Goal: Task Accomplishment & Management: Complete application form

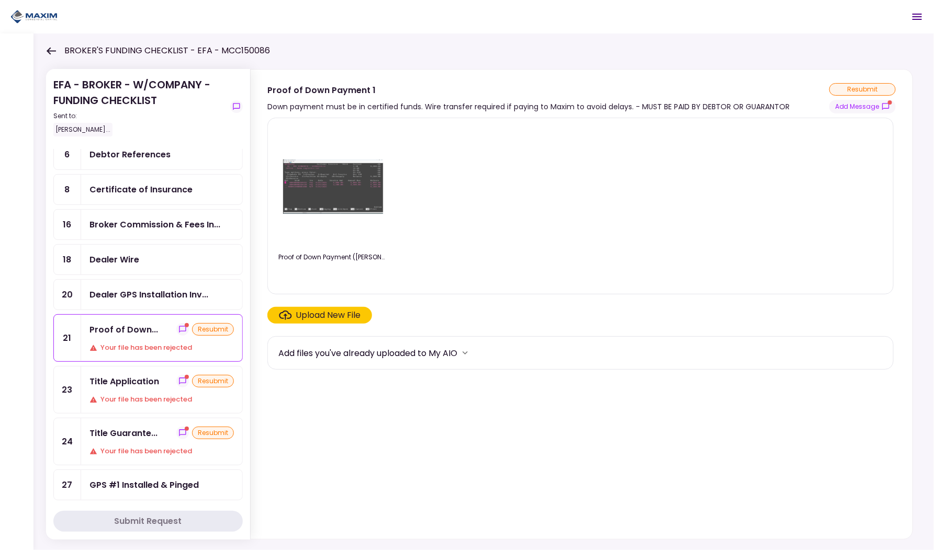
scroll to position [100, 0]
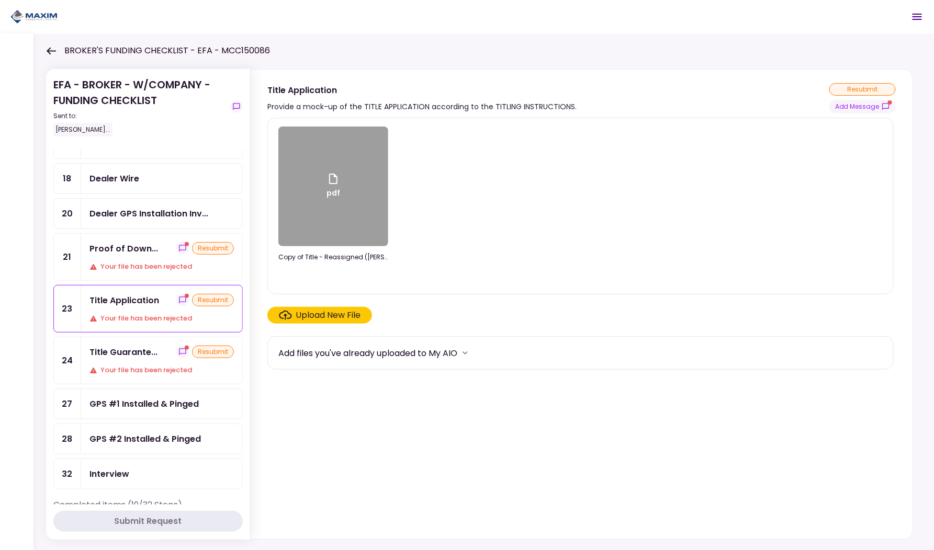
scroll to position [163, 0]
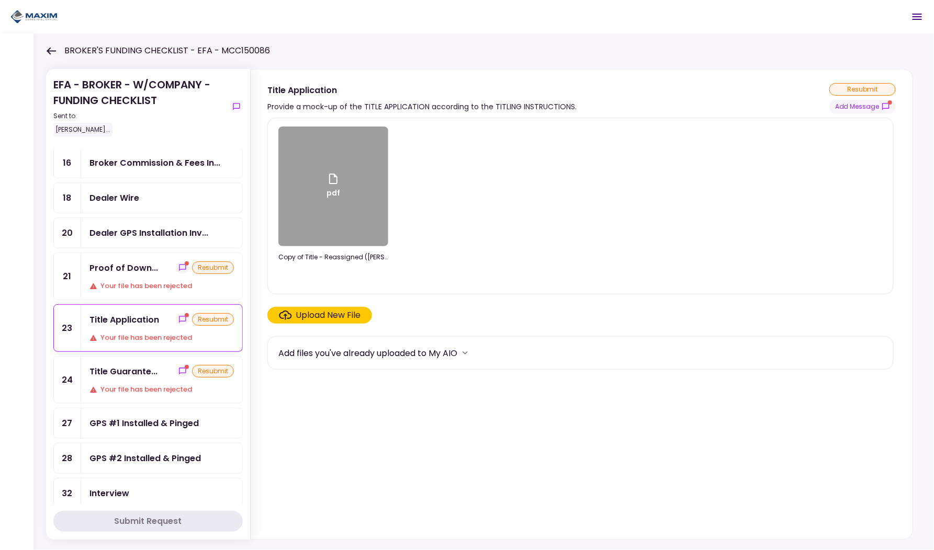
click at [130, 373] on div "Title Guarante... resubmit Your file has been rejected" at bounding box center [161, 380] width 161 height 47
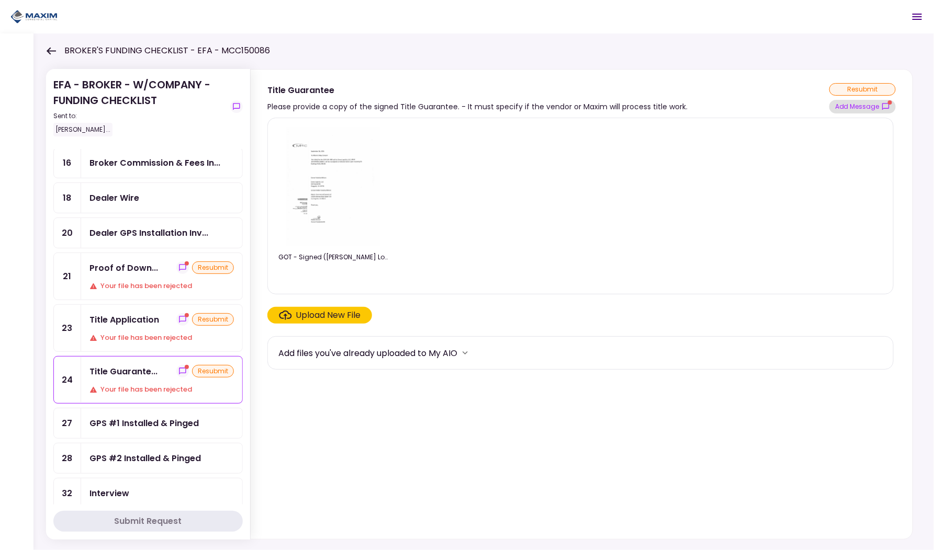
click at [849, 108] on button "Add Message" at bounding box center [862, 107] width 66 height 14
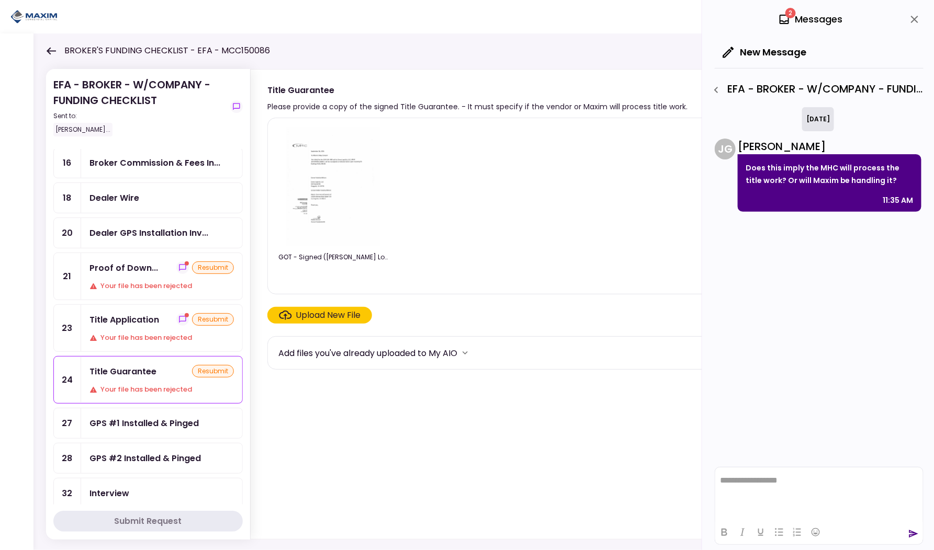
click at [128, 313] on div "Title Application" at bounding box center [124, 319] width 70 height 13
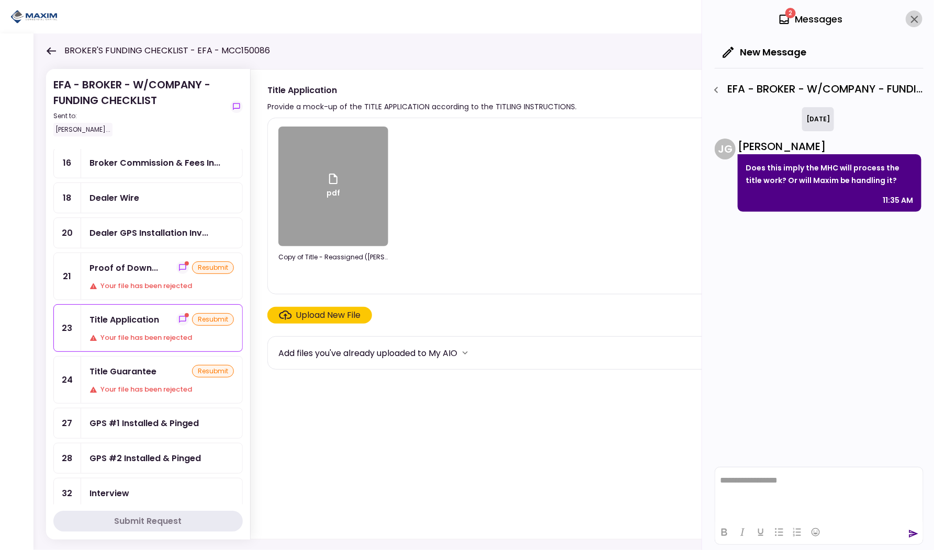
click at [911, 19] on icon "close" at bounding box center [914, 19] width 13 height 13
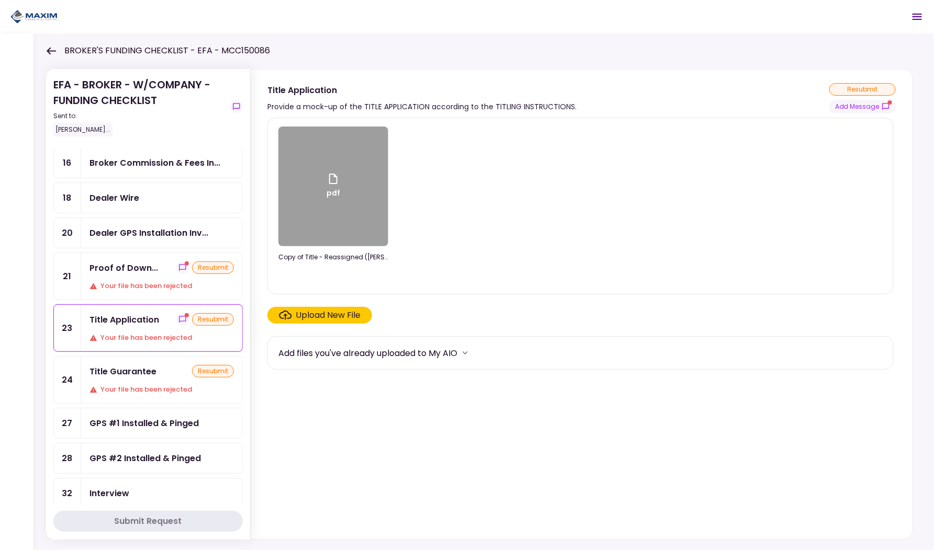
click at [855, 114] on div "pdf Copy of Title - Reassigned (Gema Logistics LLC).pdf Upload New File Add fil…" at bounding box center [582, 327] width 662 height 426
click at [854, 109] on button "Add Message" at bounding box center [862, 107] width 66 height 14
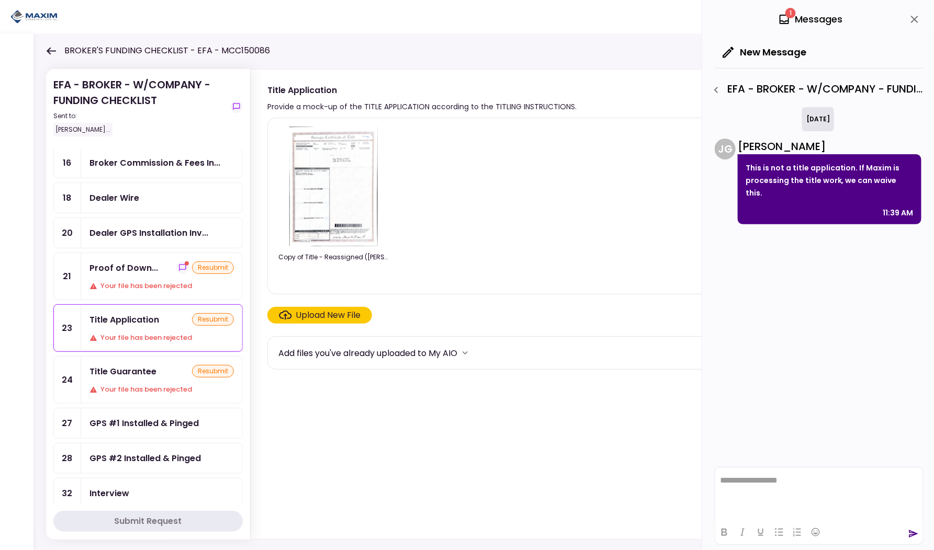
click at [912, 20] on icon "close" at bounding box center [914, 19] width 13 height 13
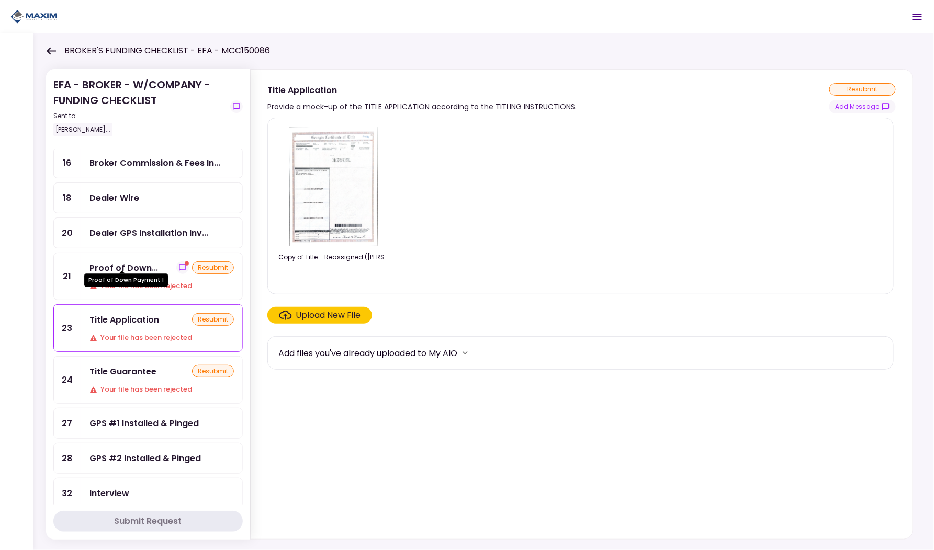
click at [130, 263] on div "Proof of Down..." at bounding box center [123, 268] width 69 height 13
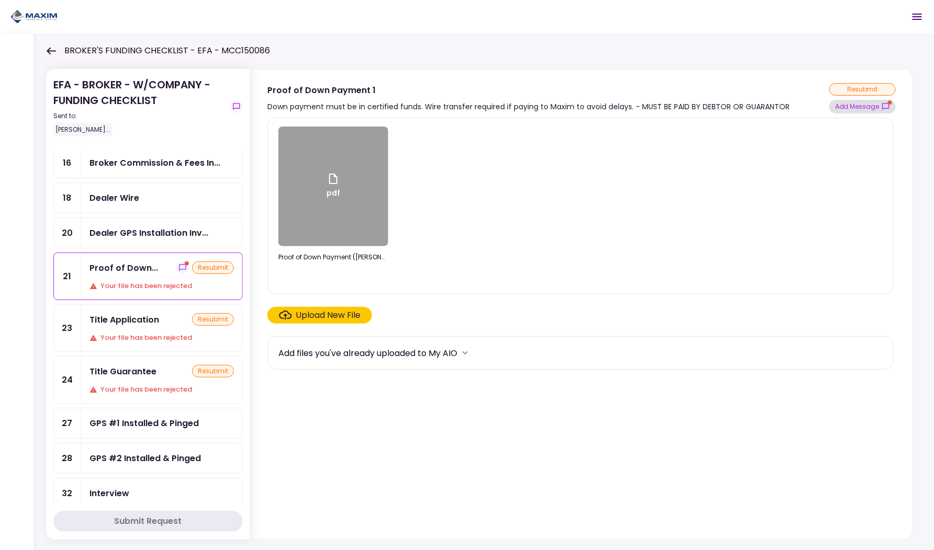
click at [867, 105] on button "Add Message" at bounding box center [862, 107] width 66 height 14
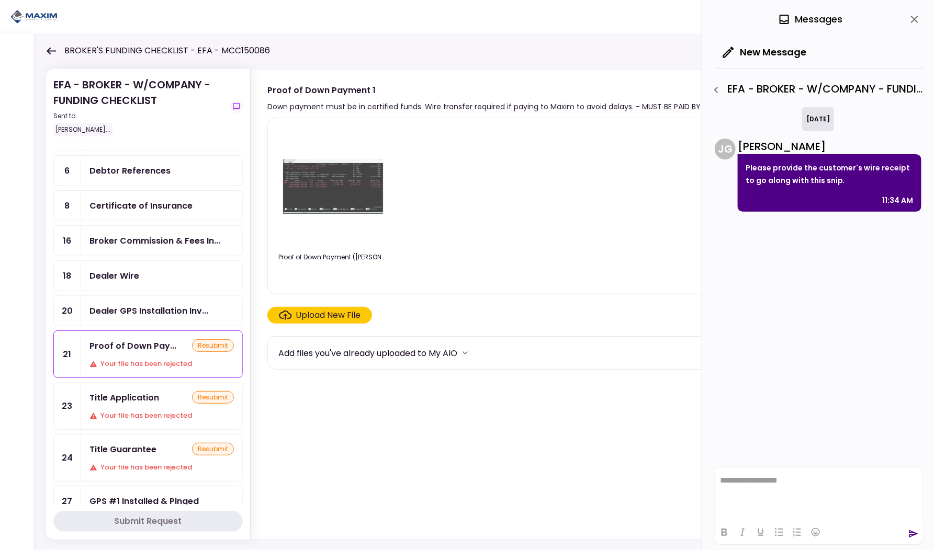
scroll to position [85, 0]
click at [138, 173] on div "Debtor References" at bounding box center [129, 170] width 81 height 13
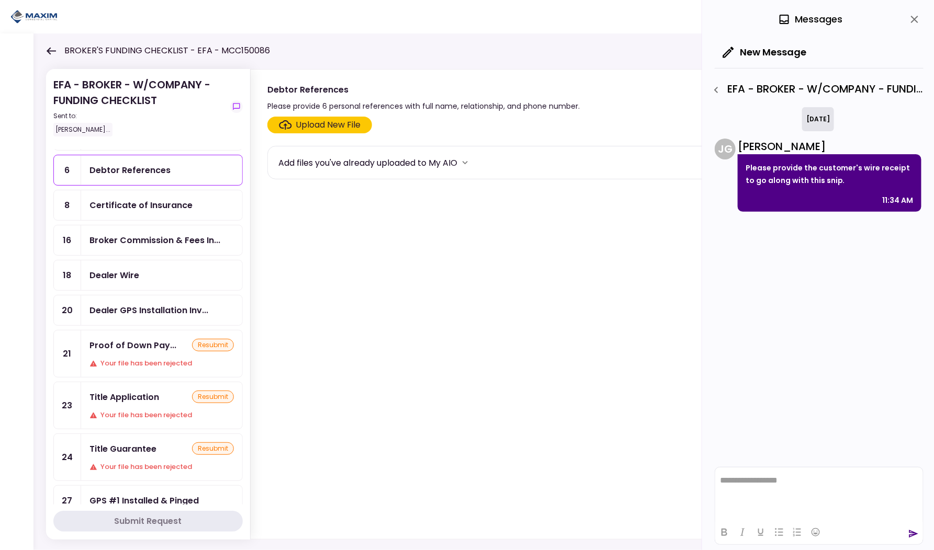
click at [318, 123] on div "Upload New File" at bounding box center [328, 125] width 65 height 13
click at [0, 0] on input "Upload New File" at bounding box center [0, 0] width 0 height 0
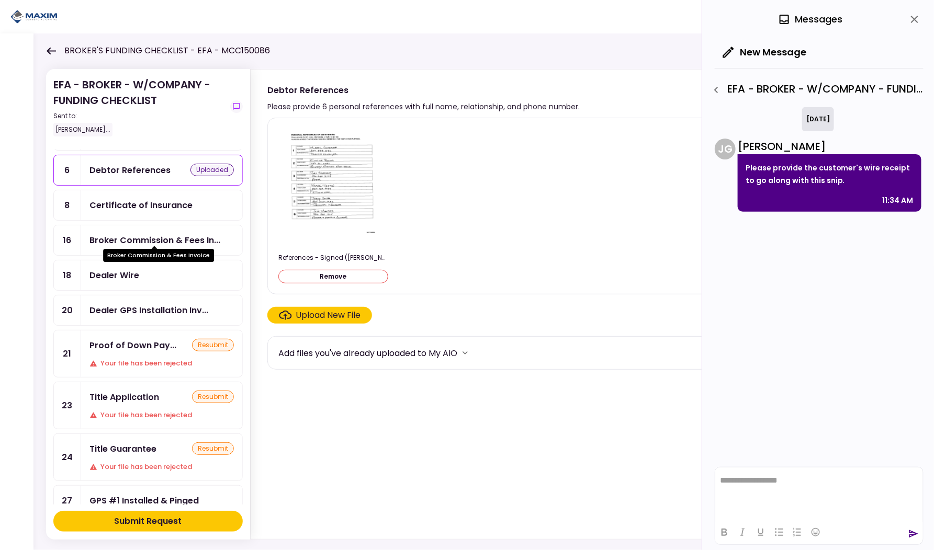
click at [144, 234] on div "Broker Commission & Fees In..." at bounding box center [154, 240] width 131 height 13
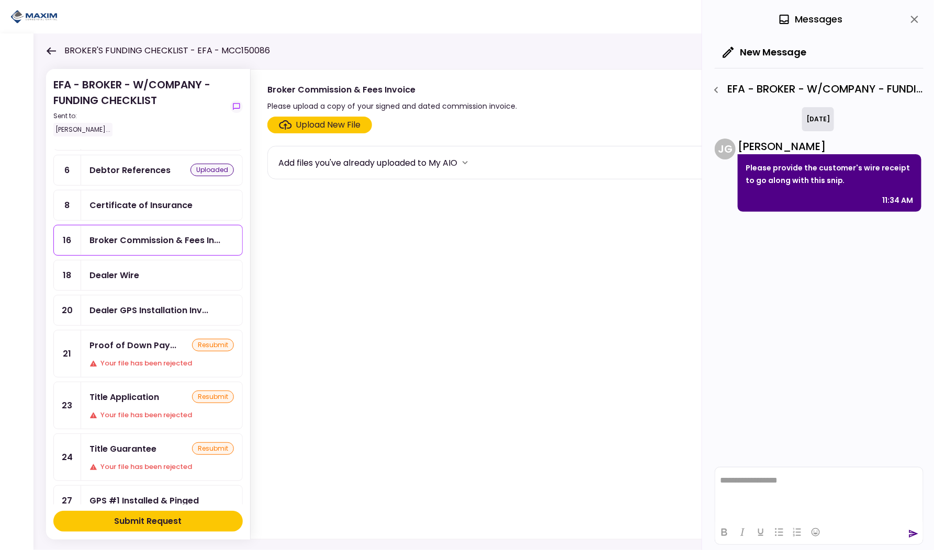
click at [328, 120] on div "Upload New File" at bounding box center [328, 125] width 65 height 13
click at [0, 0] on input "Upload New File" at bounding box center [0, 0] width 0 height 0
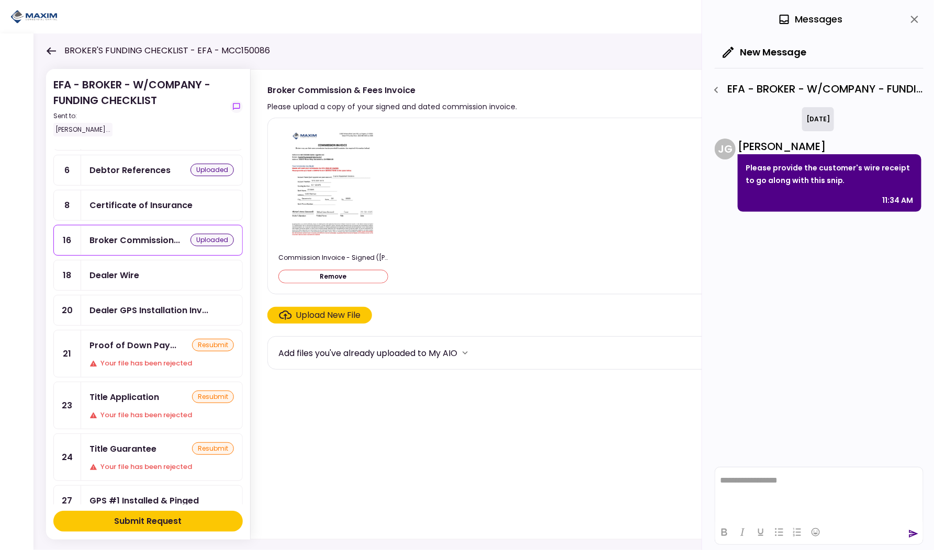
click at [198, 339] on div "resubmit" at bounding box center [213, 345] width 42 height 13
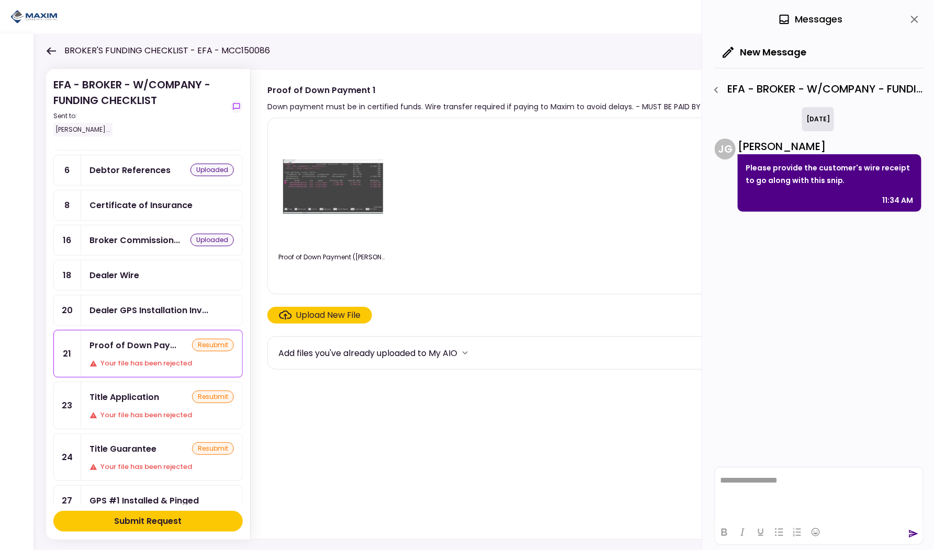
click at [336, 310] on div "Upload New File" at bounding box center [328, 315] width 65 height 13
click at [0, 0] on input "Upload New File" at bounding box center [0, 0] width 0 height 0
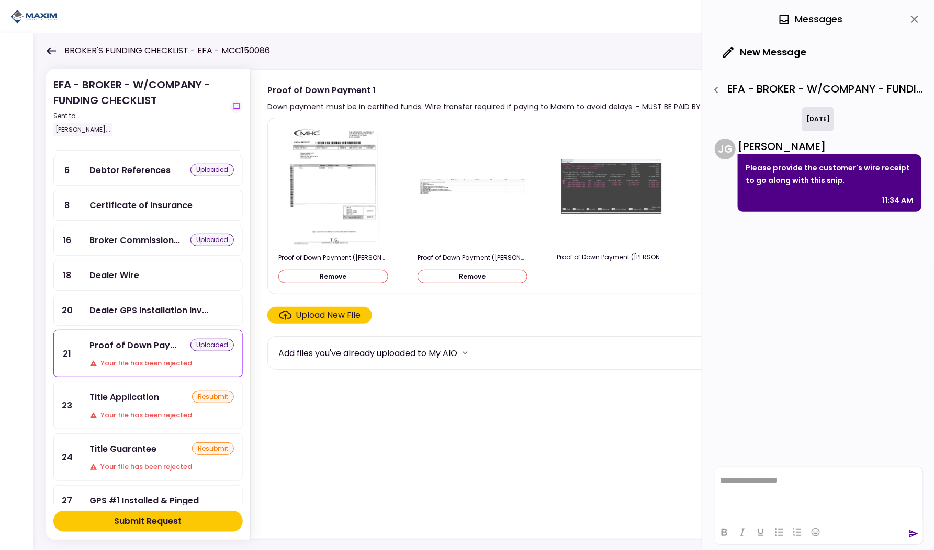
click at [140, 391] on div "Title Application" at bounding box center [124, 397] width 70 height 13
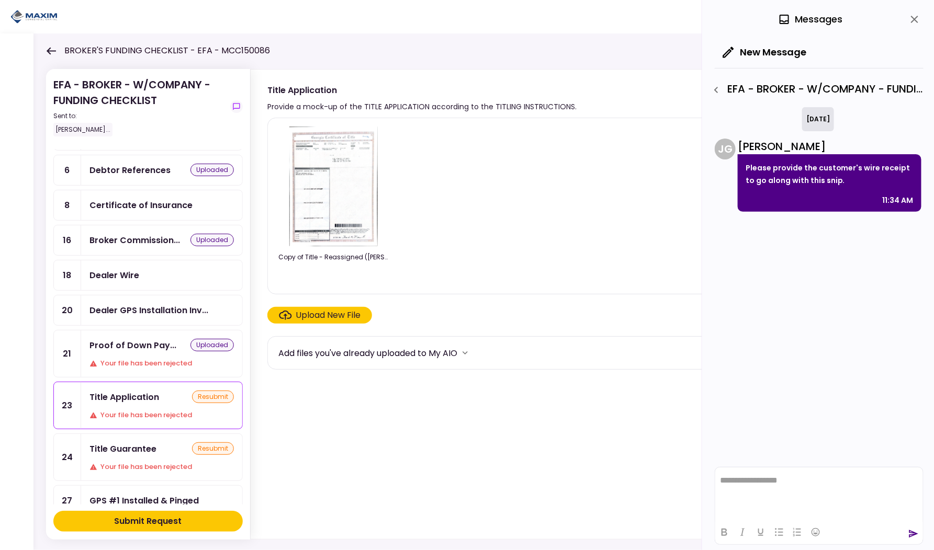
click at [331, 313] on div "Upload New File" at bounding box center [328, 315] width 65 height 13
click at [0, 0] on input "Upload New File" at bounding box center [0, 0] width 0 height 0
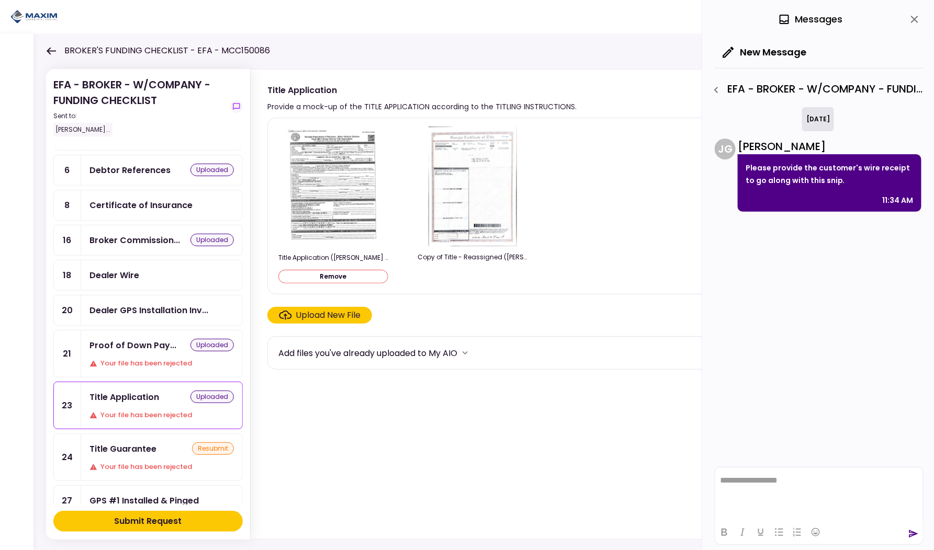
click at [132, 444] on div "Title Guarantee" at bounding box center [122, 449] width 67 height 13
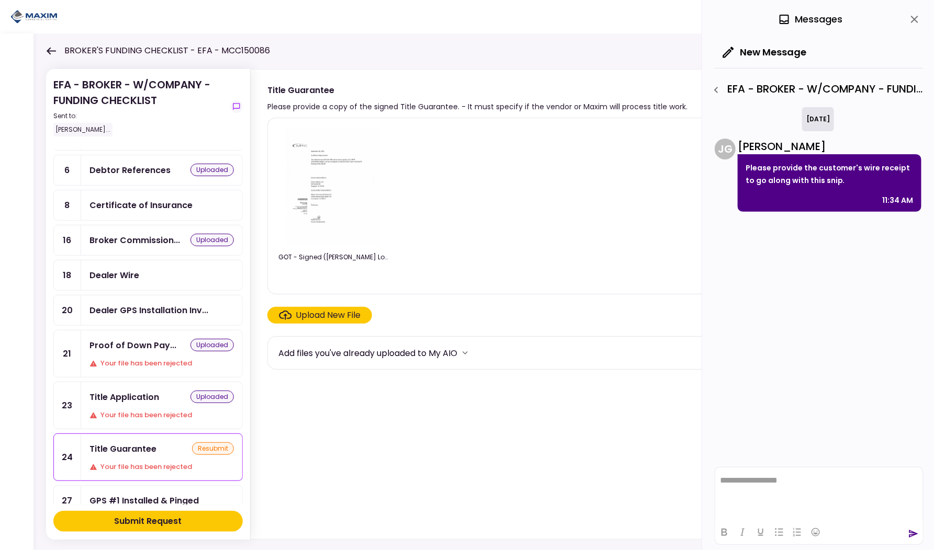
click at [916, 17] on icon "close" at bounding box center [914, 19] width 13 height 13
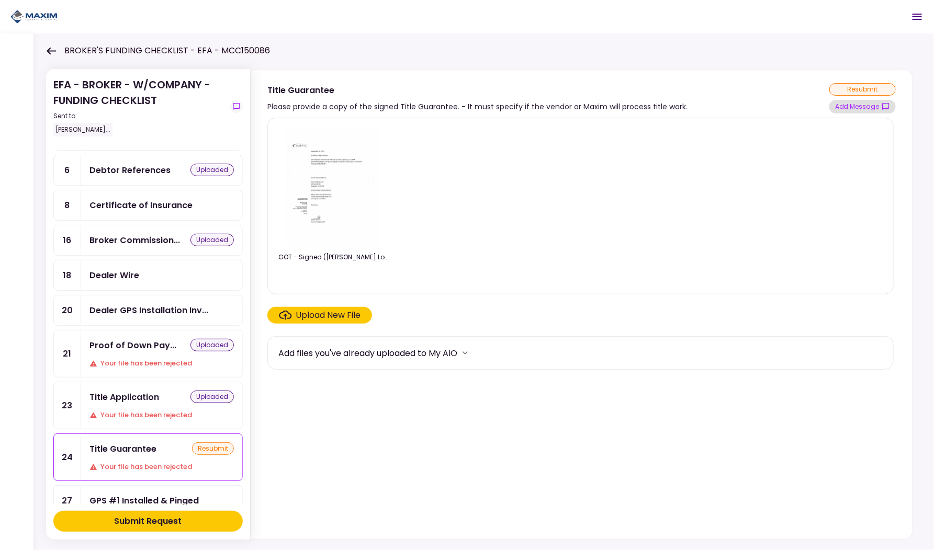
click at [863, 105] on button "Add Message" at bounding box center [862, 107] width 66 height 14
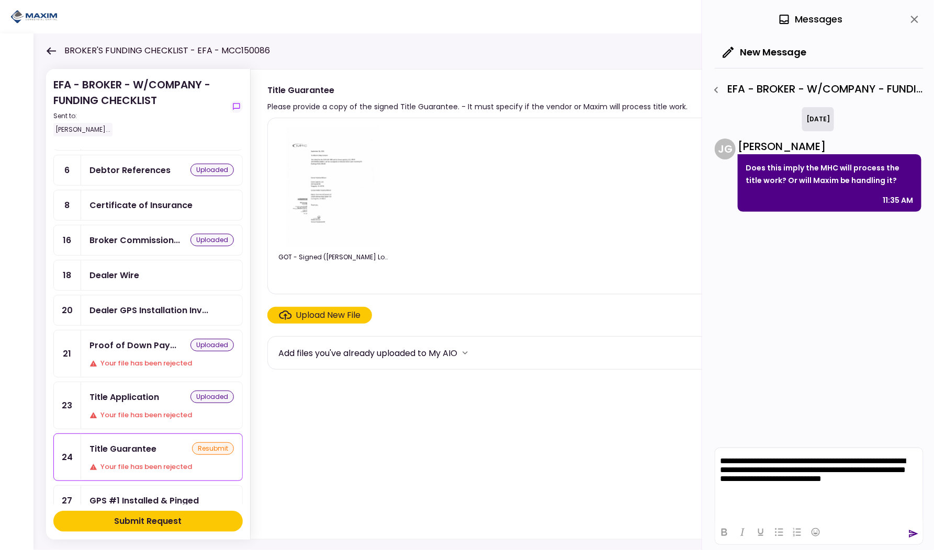
click at [915, 534] on icon "send" at bounding box center [913, 534] width 10 height 10
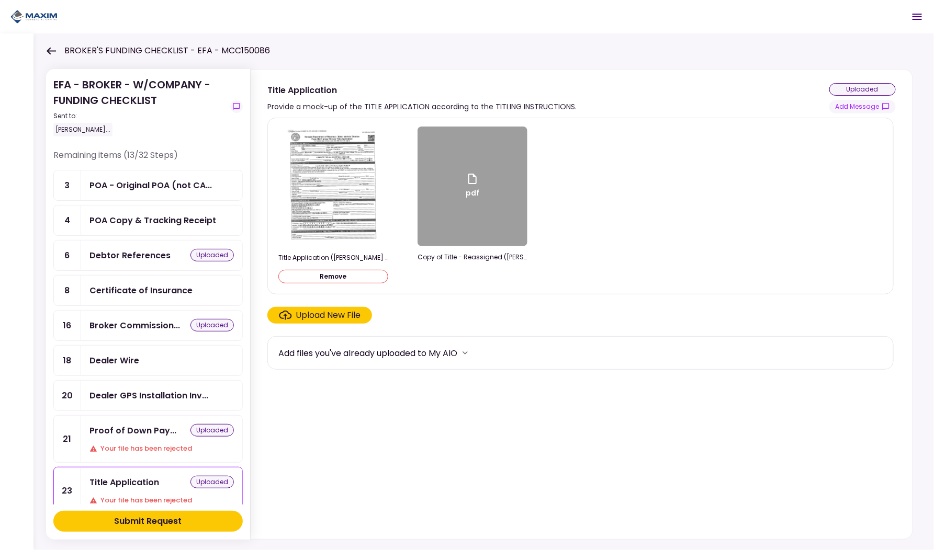
click at [50, 50] on icon at bounding box center [51, 51] width 10 height 8
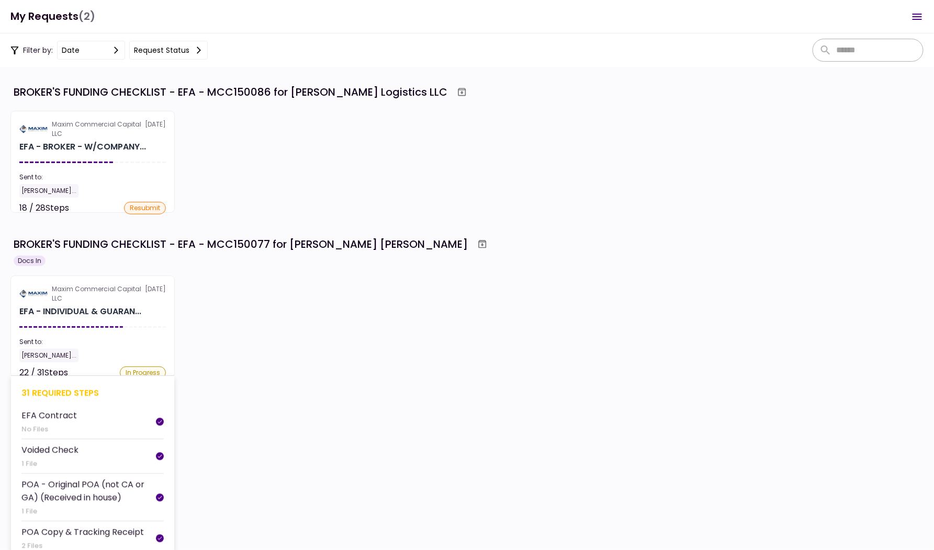
click at [133, 333] on section "Maxim Commercial Capital LLC [DATE] EFA - INDIVIDUAL & GUARAN... Sent to: [PERS…" at bounding box center [92, 327] width 164 height 102
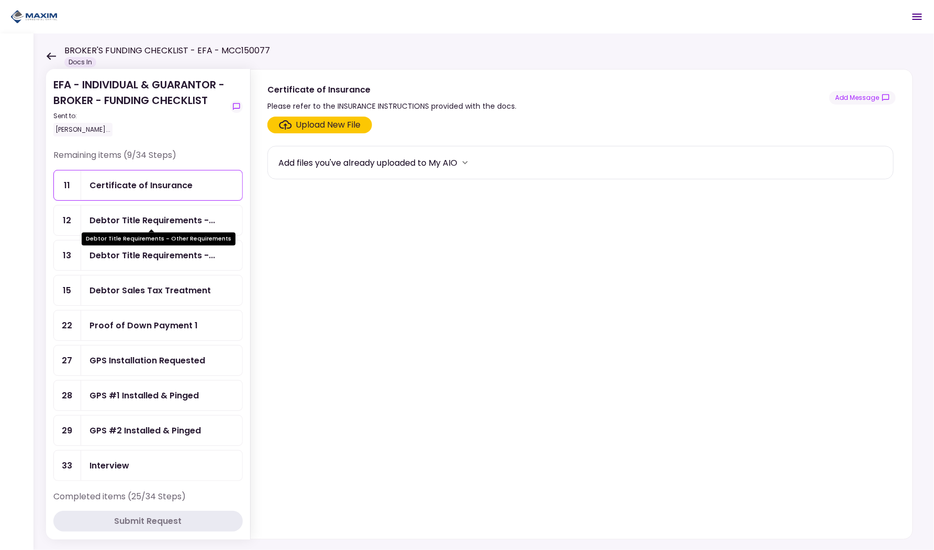
click at [161, 222] on div "Debtor Title Requirements -..." at bounding box center [152, 220] width 126 height 13
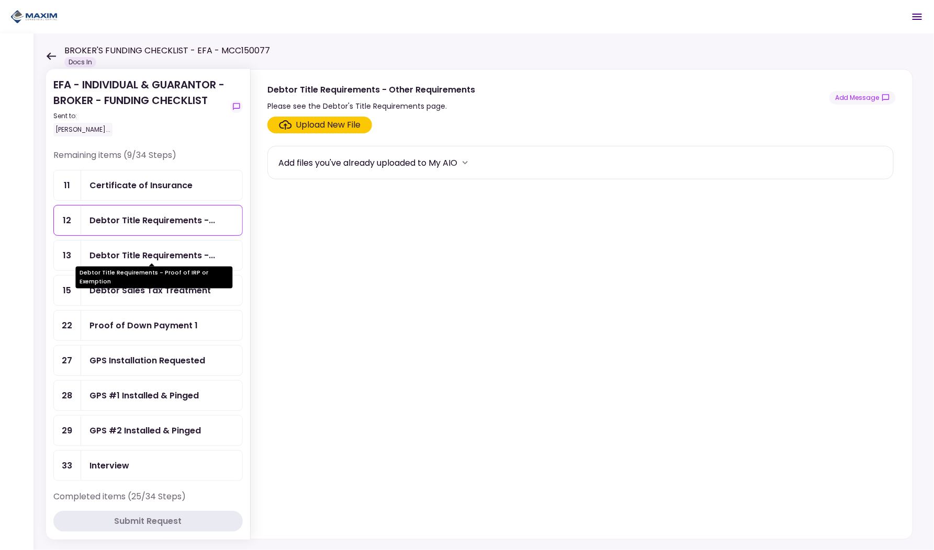
click at [156, 249] on div "Debtor Title Requirements -..." at bounding box center [152, 255] width 126 height 13
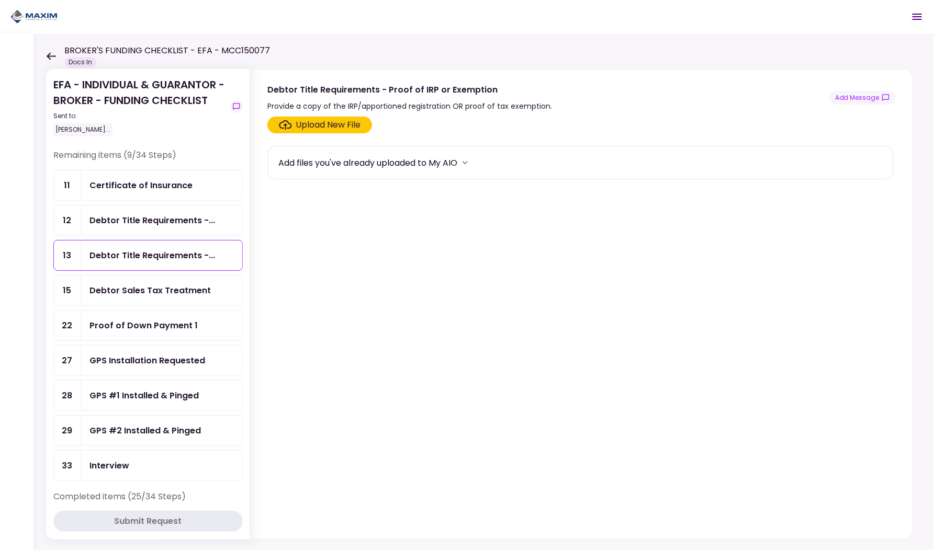
click at [156, 229] on div "Debtor Title Requirements -..." at bounding box center [161, 221] width 161 height 30
click at [153, 198] on div "Certificate of Insurance" at bounding box center [161, 186] width 161 height 30
click at [145, 291] on div "Debtor Sales Tax Treatment" at bounding box center [149, 290] width 121 height 13
click at [141, 319] on div "Proof of Down Payment 1" at bounding box center [143, 325] width 108 height 13
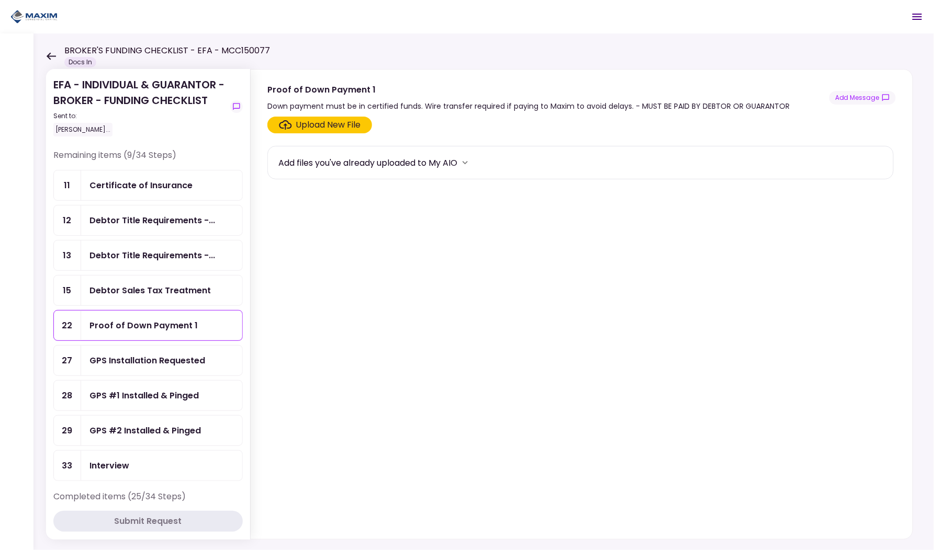
click at [137, 346] on div "GPS Installation Requested" at bounding box center [161, 361] width 161 height 30
click at [130, 394] on div "GPS #1 Installed & Pinged" at bounding box center [143, 395] width 109 height 13
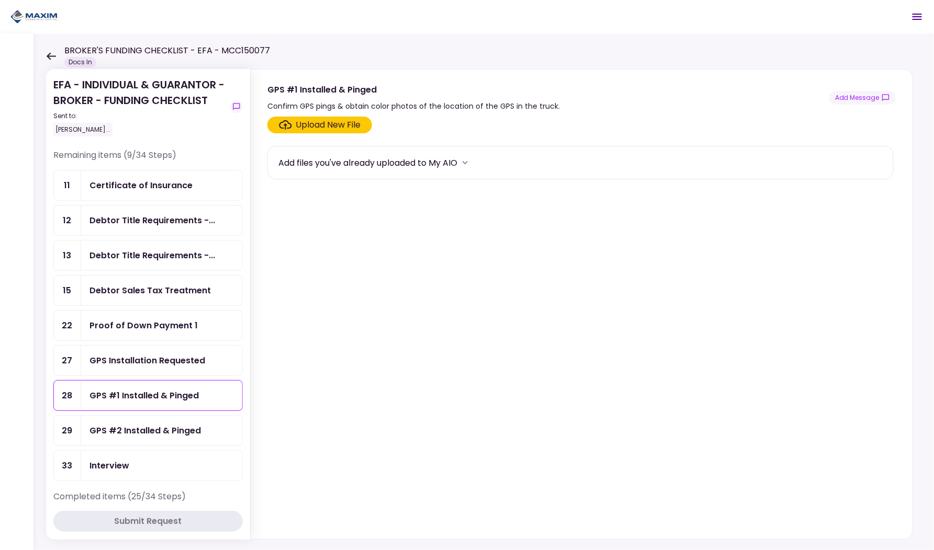
click at [127, 424] on div "GPS #2 Installed & Pinged" at bounding box center [144, 430] width 111 height 13
click at [125, 459] on div "Interview" at bounding box center [109, 465] width 40 height 13
click at [137, 367] on div "GPS Installation Requested" at bounding box center [161, 361] width 161 height 30
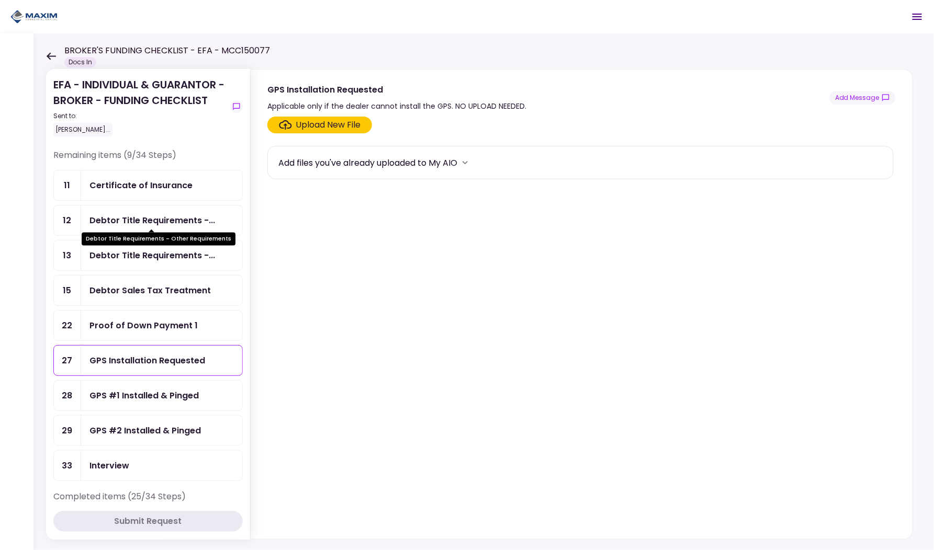
click at [149, 220] on div "Debtor Title Requirements -..." at bounding box center [152, 220] width 126 height 13
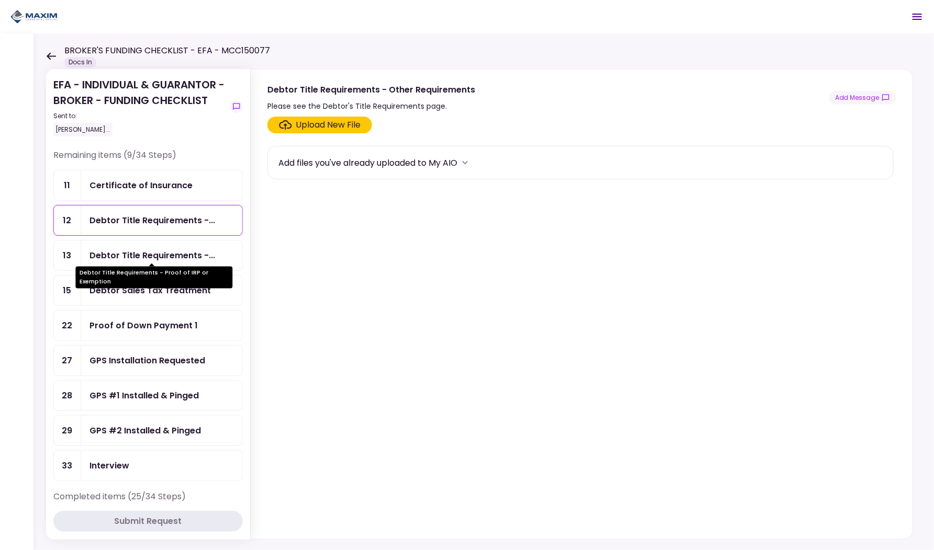
click at [157, 252] on div "Debtor Title Requirements -..." at bounding box center [152, 255] width 126 height 13
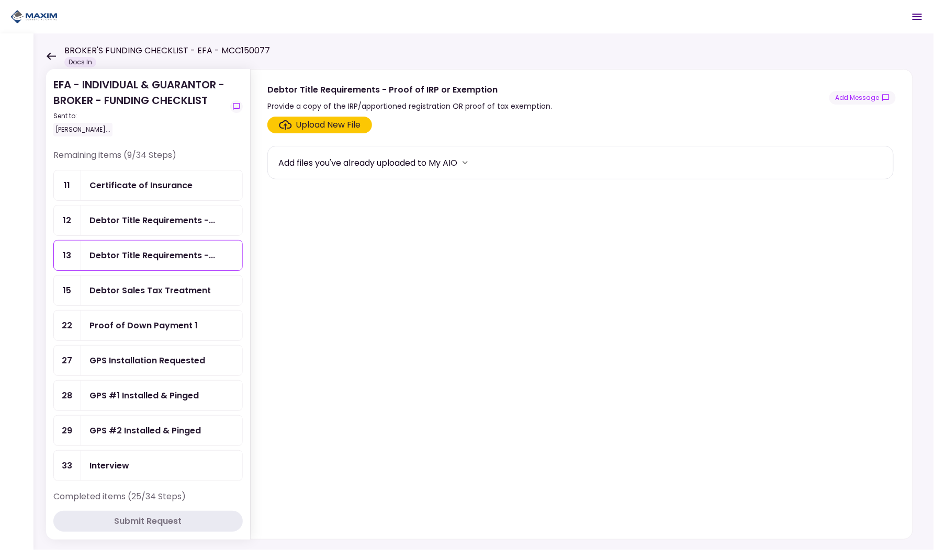
click at [156, 232] on div "Debtor Title Requirements -..." at bounding box center [161, 221] width 161 height 30
click at [880, 98] on button "Add Message" at bounding box center [862, 98] width 66 height 14
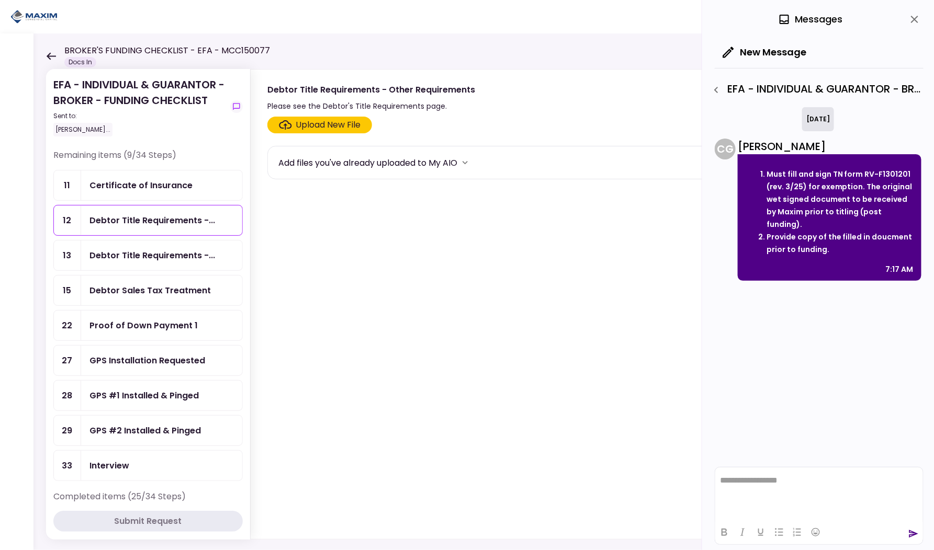
click at [166, 260] on div "Debtor Title Requirements -..." at bounding box center [161, 256] width 161 height 30
click at [918, 16] on icon "close" at bounding box center [914, 19] width 13 height 13
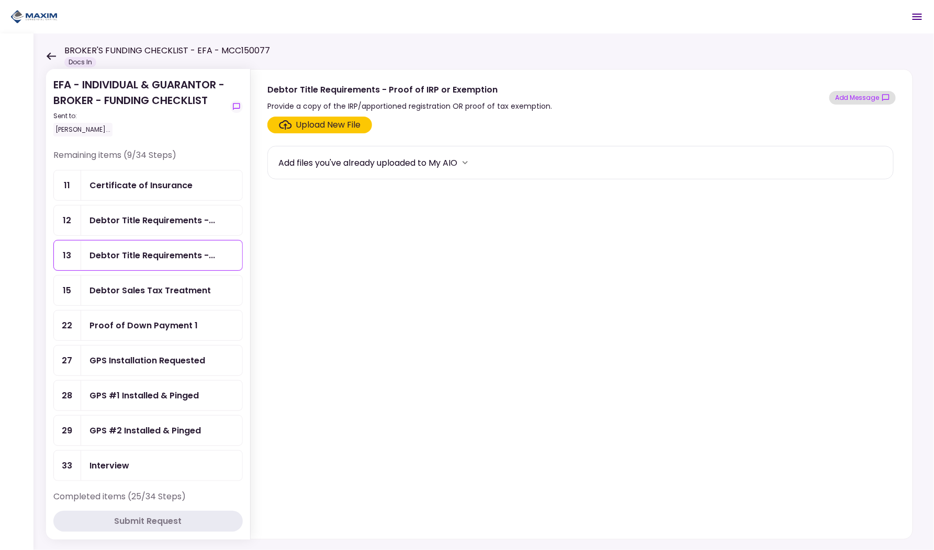
click at [864, 101] on button "Add Message" at bounding box center [862, 98] width 66 height 14
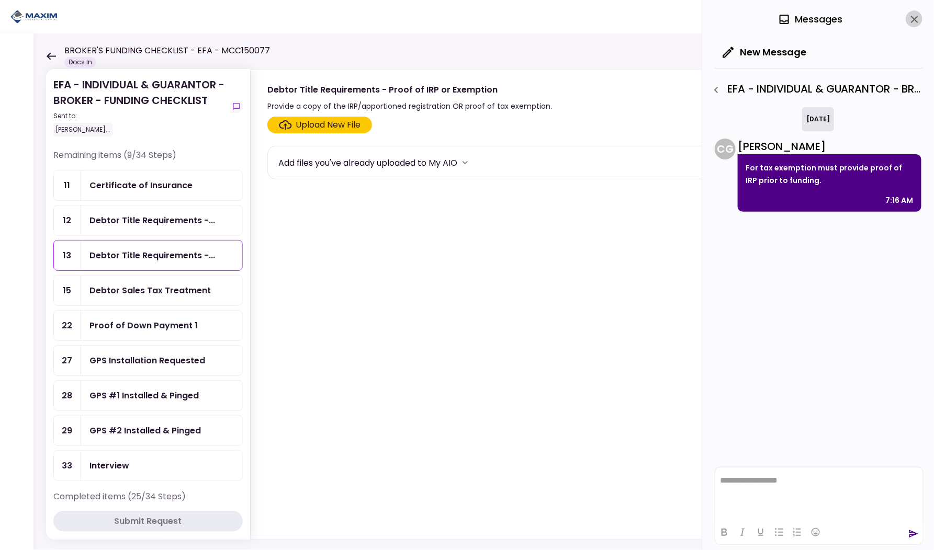
click at [912, 21] on icon "close" at bounding box center [914, 19] width 13 height 13
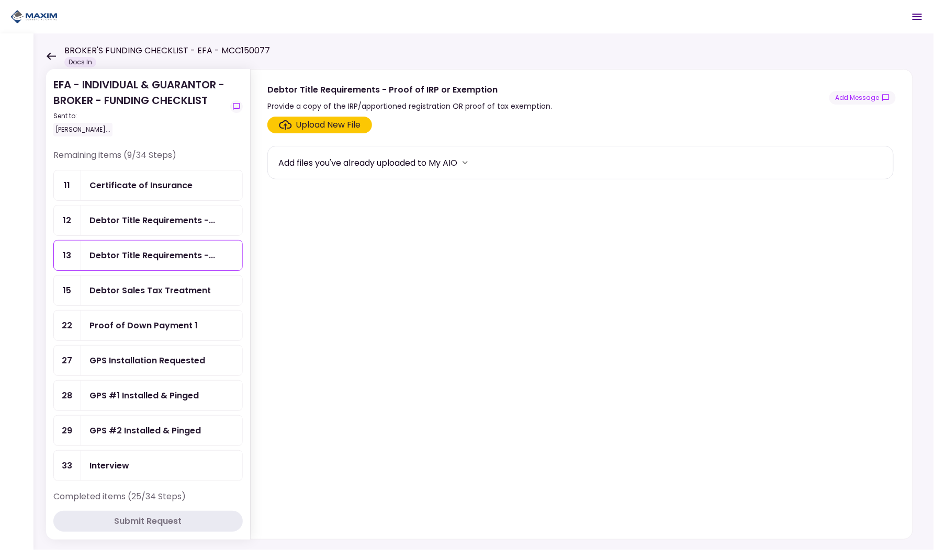
click at [148, 291] on div "Debtor Sales Tax Treatment" at bounding box center [149, 290] width 121 height 13
click at [131, 319] on div "Proof of Down Payment 1" at bounding box center [143, 325] width 108 height 13
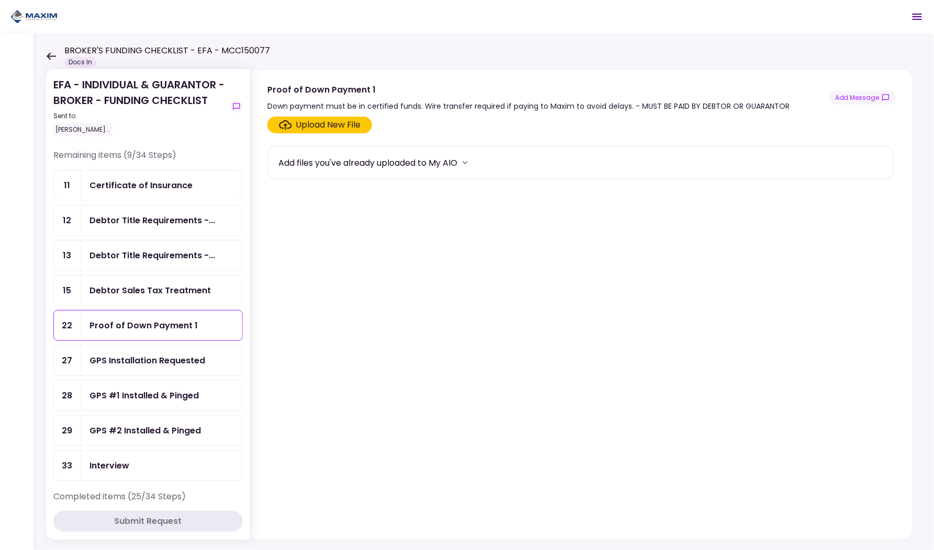
click at [328, 125] on div "Upload New File" at bounding box center [328, 125] width 65 height 13
click at [0, 0] on input "Upload New File" at bounding box center [0, 0] width 0 height 0
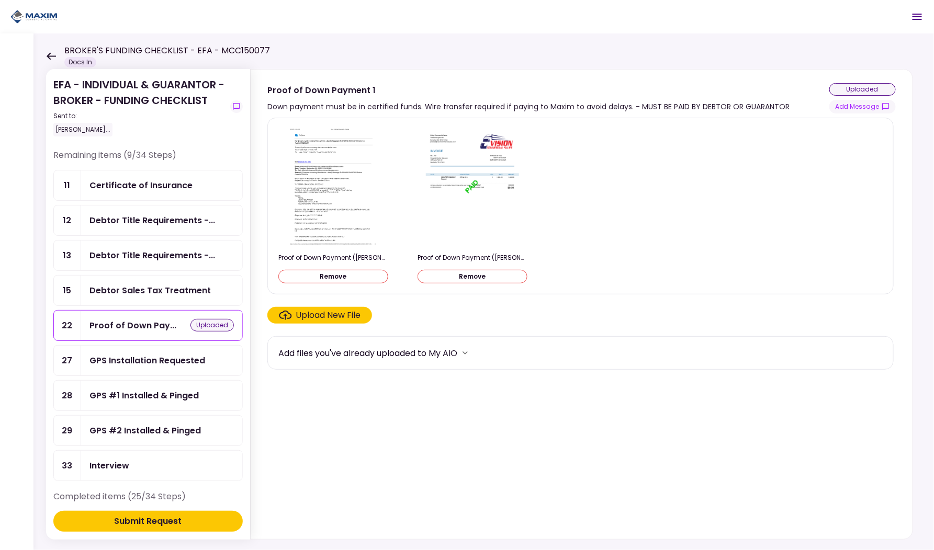
click at [153, 359] on div "GPS Installation Requested" at bounding box center [147, 360] width 116 height 13
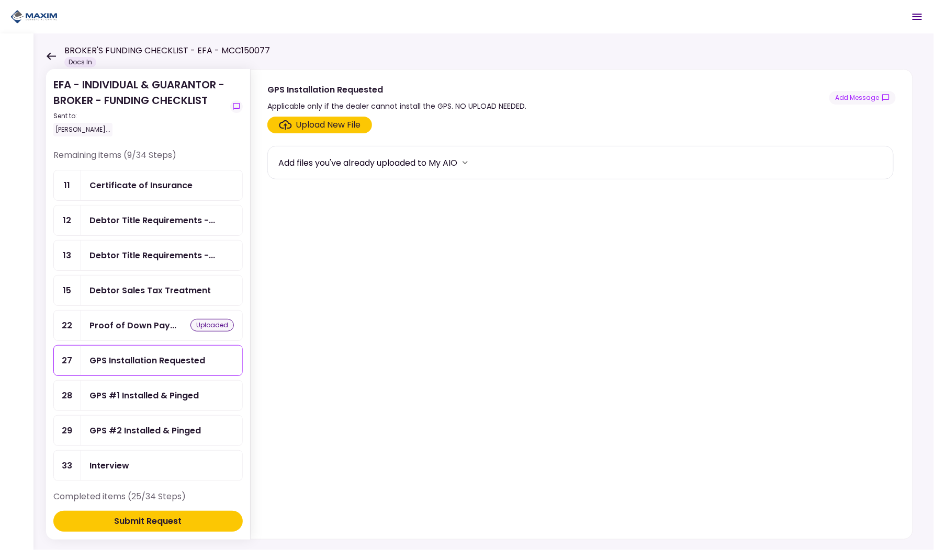
click at [330, 123] on div "Upload New File" at bounding box center [328, 125] width 65 height 13
click at [0, 0] on input "Upload New File" at bounding box center [0, 0] width 0 height 0
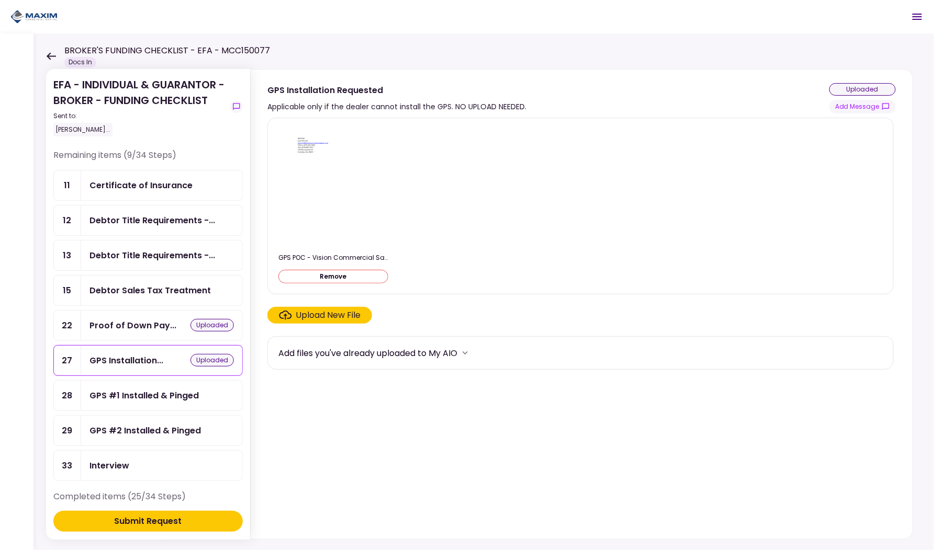
click at [158, 523] on div "Submit Request" at bounding box center [149, 521] width 68 height 13
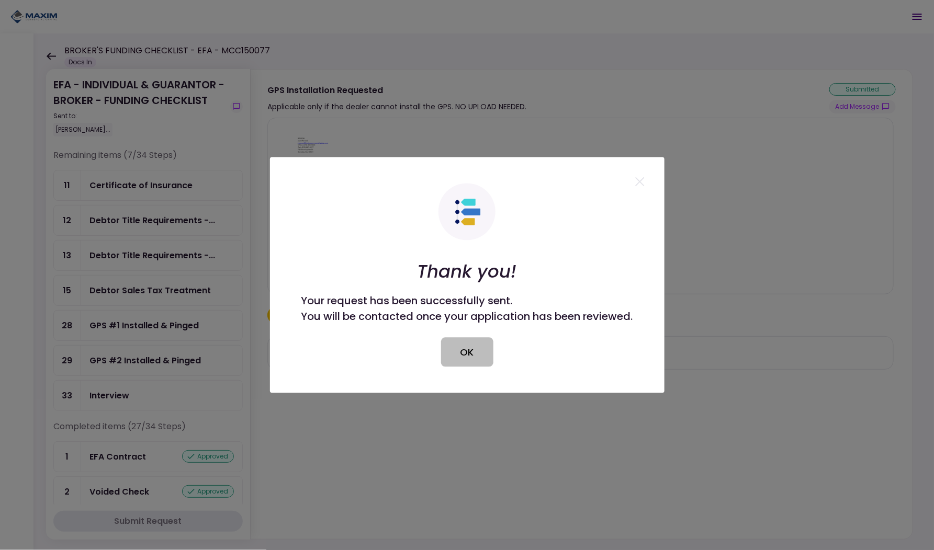
click at [473, 351] on button "OK" at bounding box center [467, 352] width 52 height 29
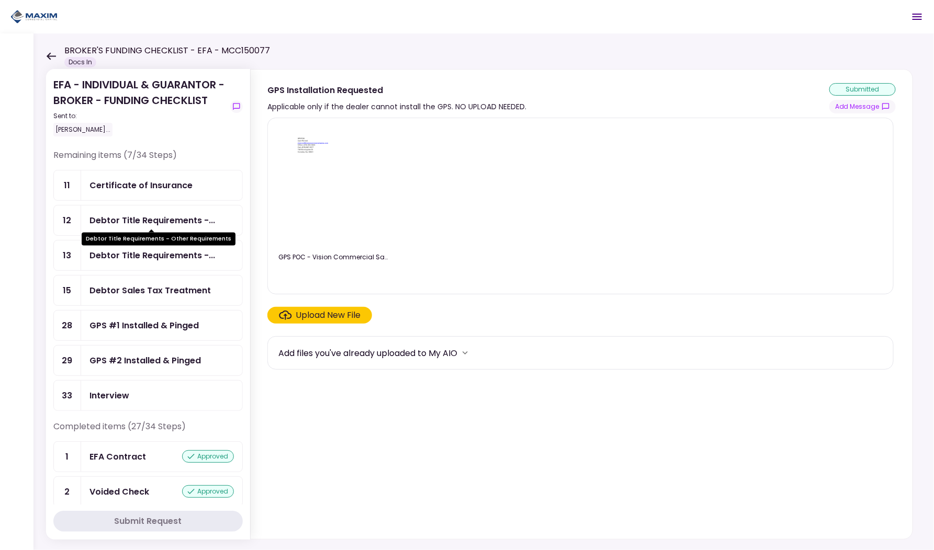
click at [152, 221] on div "Debtor Title Requirements -..." at bounding box center [152, 220] width 126 height 13
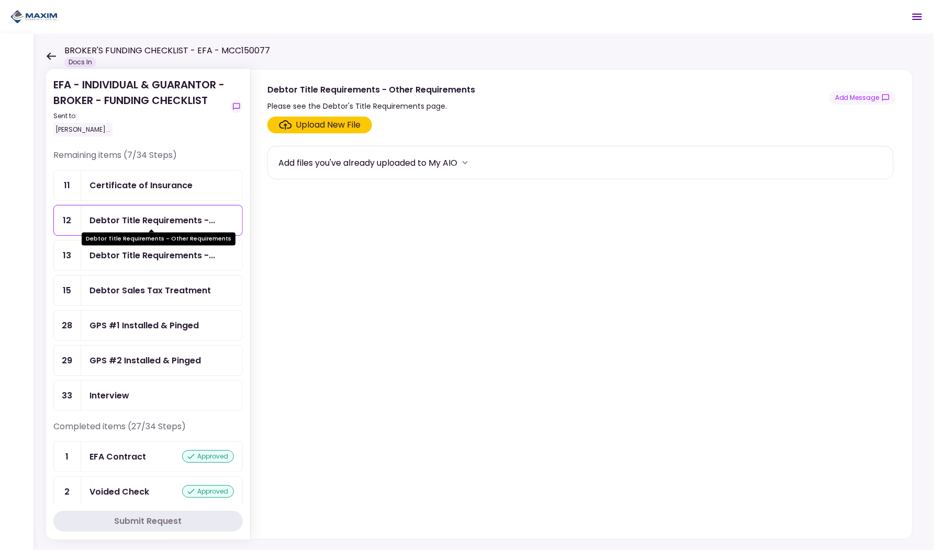
click at [149, 240] on div "Debtor Title Requirements - Other Requirements" at bounding box center [159, 239] width 154 height 13
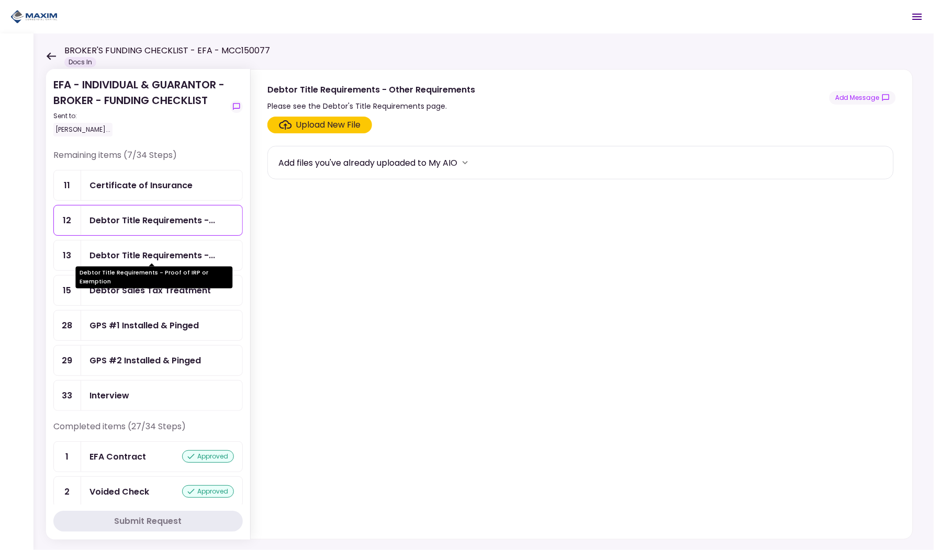
click at [142, 253] on div "Debtor Title Requirements -..." at bounding box center [152, 255] width 126 height 13
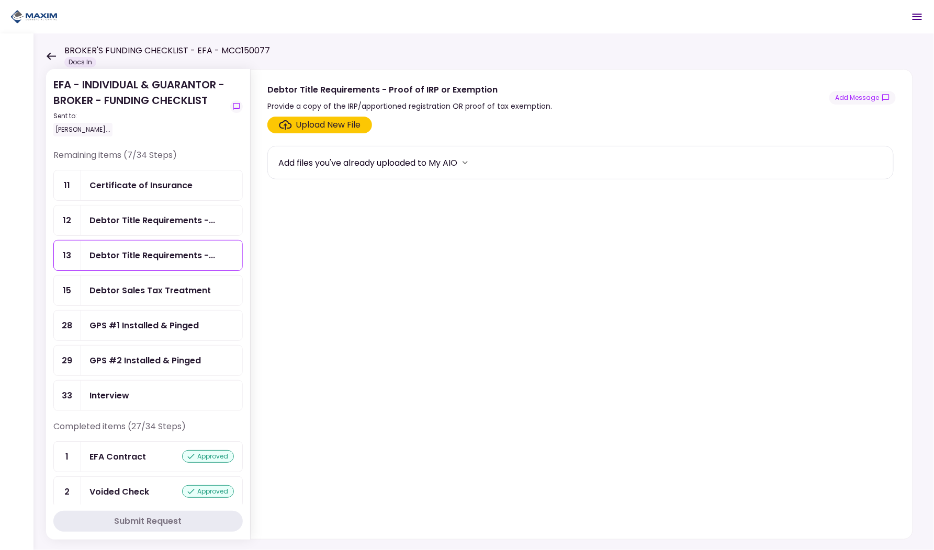
click at [364, 119] on label "Upload New File" at bounding box center [319, 125] width 105 height 17
click at [0, 0] on input "Upload New File" at bounding box center [0, 0] width 0 height 0
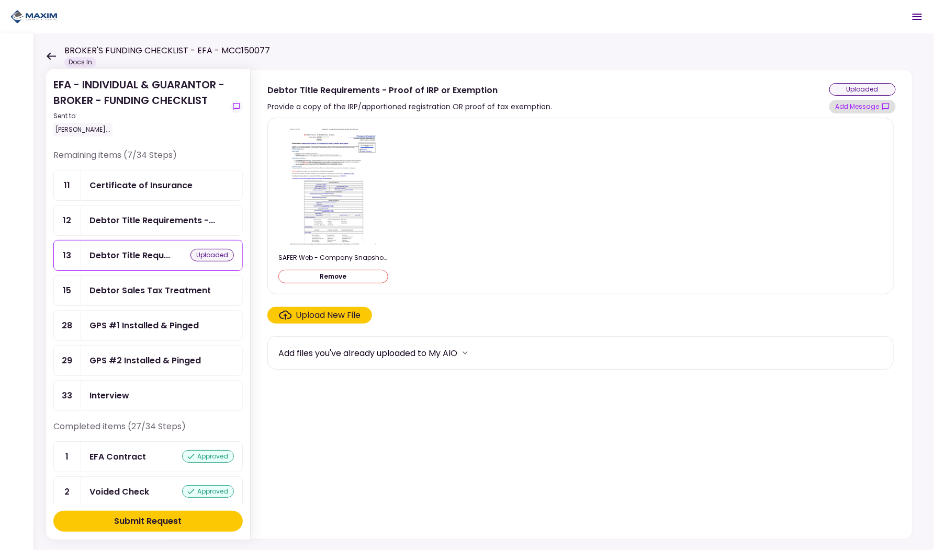
click at [859, 104] on button "Add Message" at bounding box center [862, 107] width 66 height 14
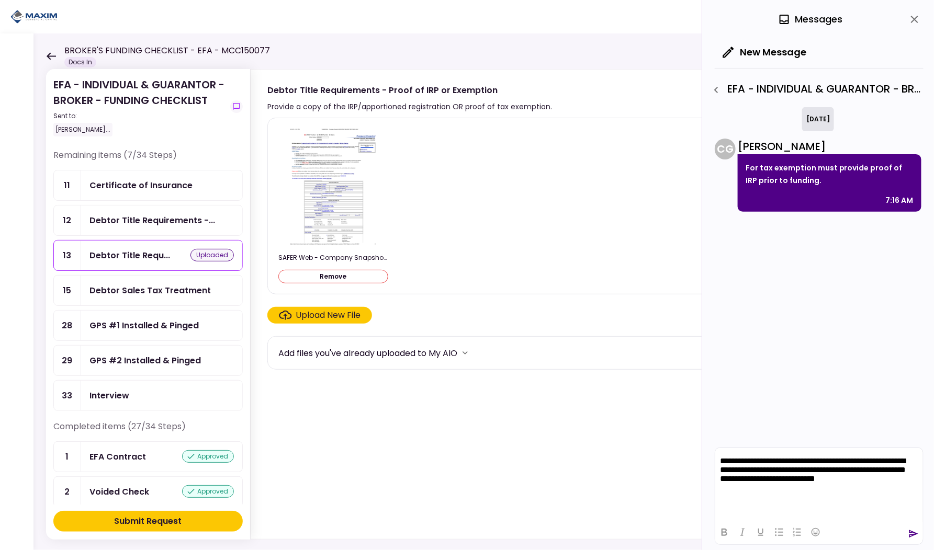
click at [331, 319] on div "Upload New File" at bounding box center [328, 315] width 65 height 13
click at [0, 0] on input "Upload New File" at bounding box center [0, 0] width 0 height 0
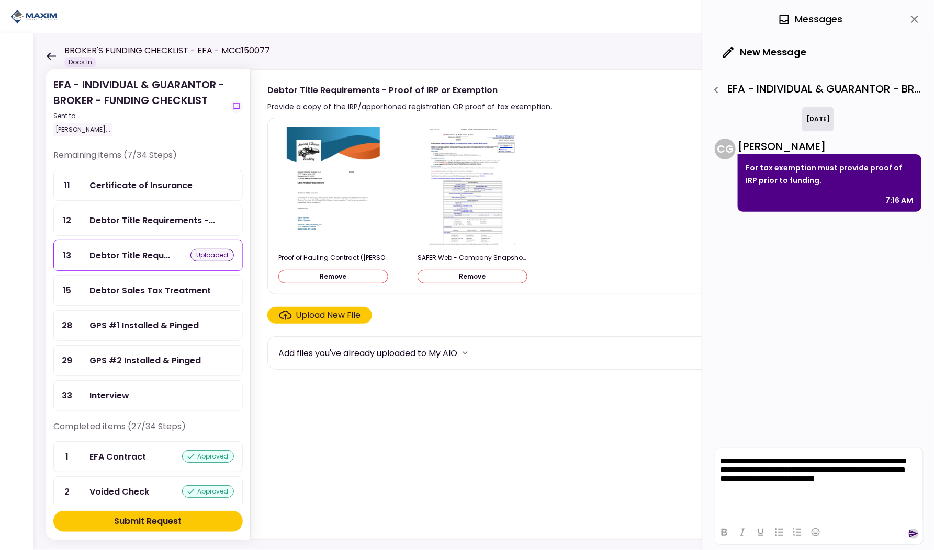
click at [913, 533] on icon "send" at bounding box center [913, 534] width 10 height 10
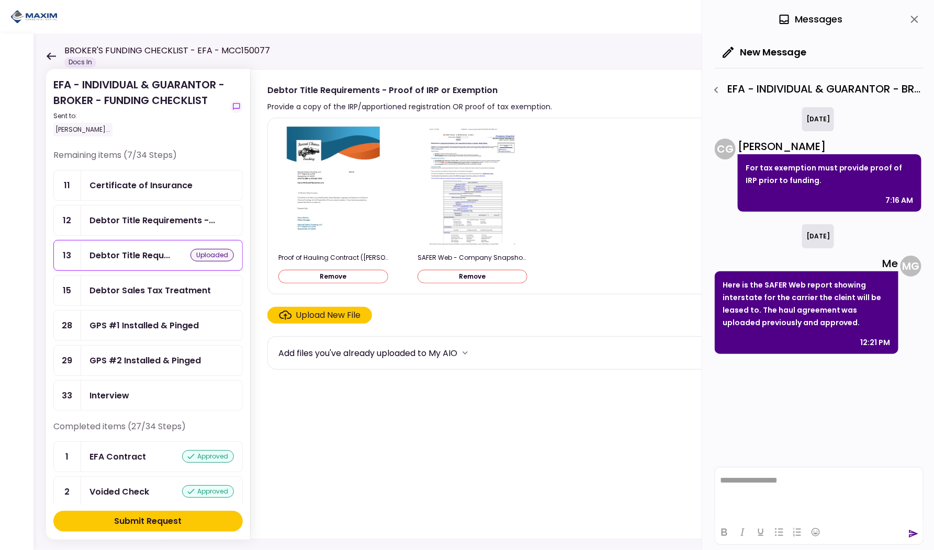
click at [911, 21] on icon "close" at bounding box center [914, 19] width 13 height 13
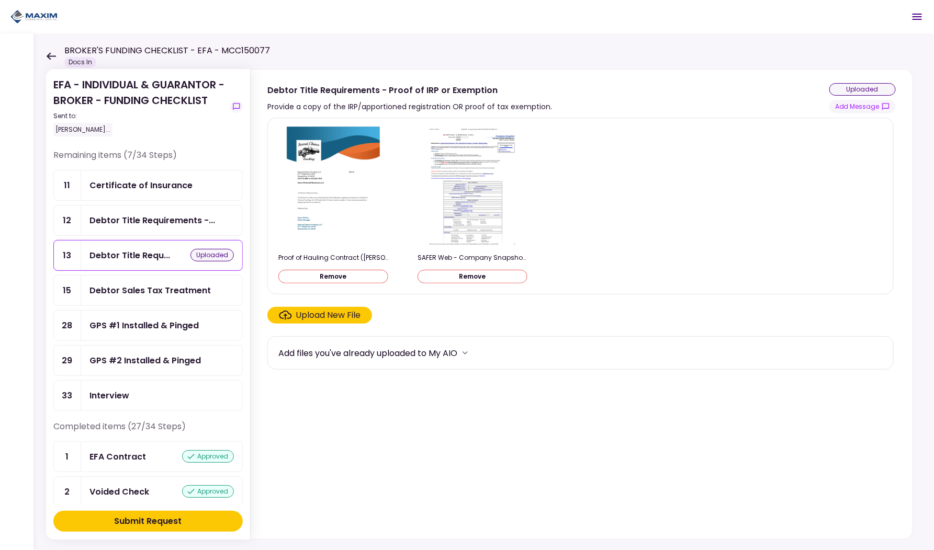
click at [152, 526] on div "Submit Request" at bounding box center [149, 521] width 68 height 13
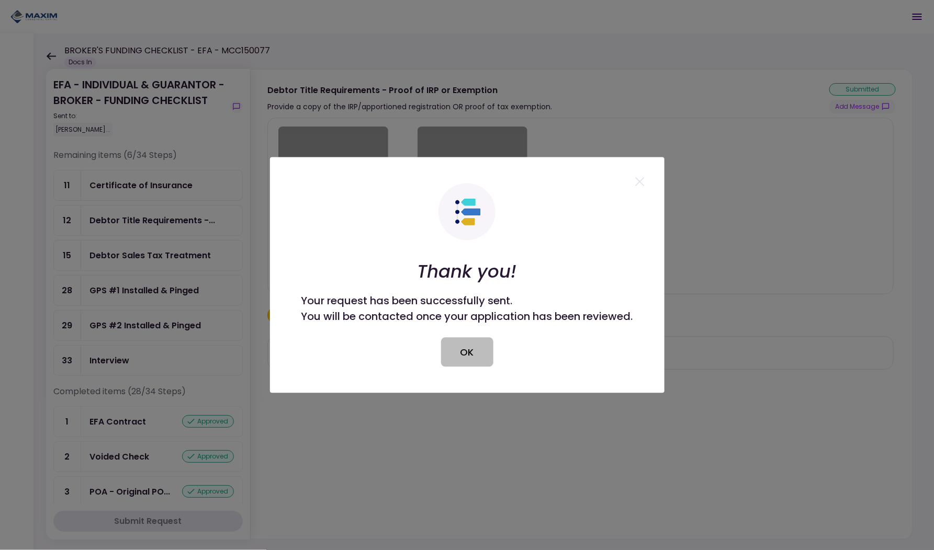
click at [471, 355] on button "OK" at bounding box center [467, 352] width 52 height 29
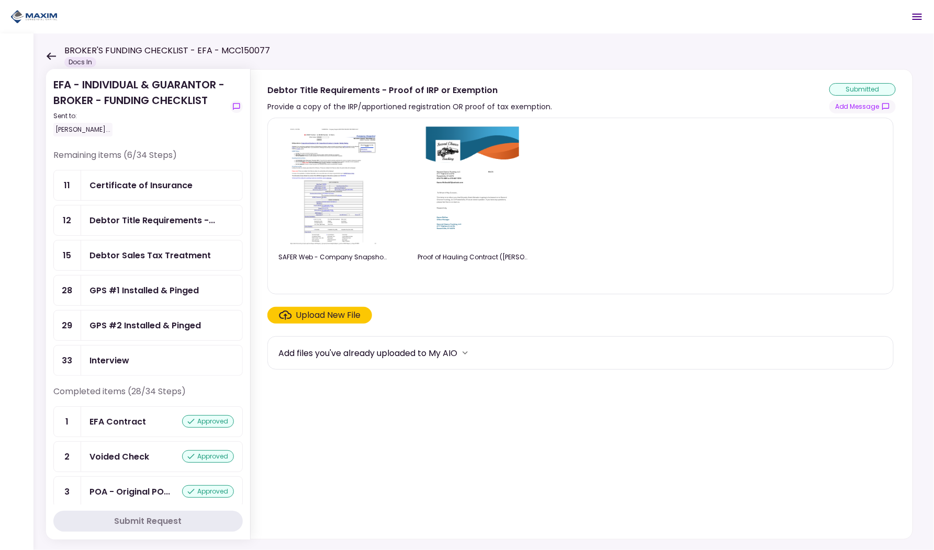
click at [150, 255] on div "Debtor Sales Tax Treatment" at bounding box center [149, 255] width 121 height 13
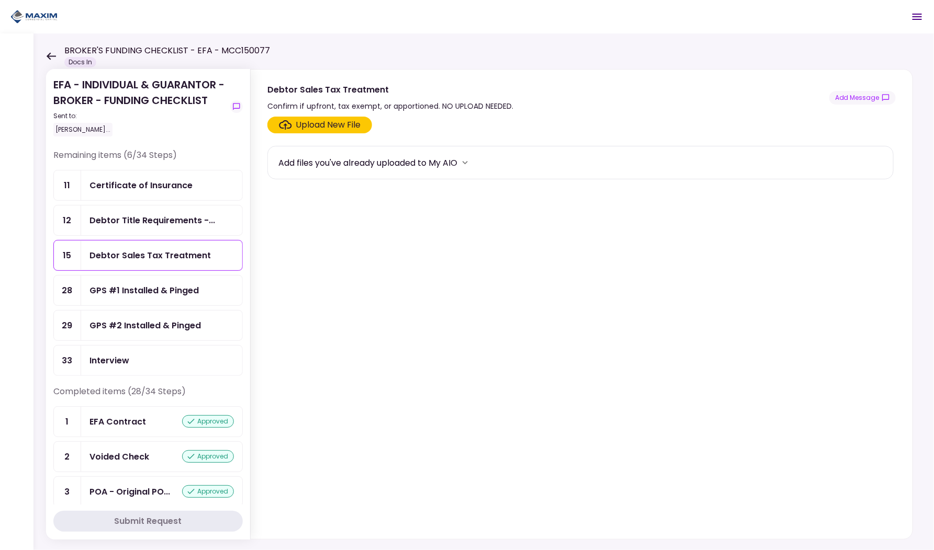
click at [864, 89] on div "Debtor Sales Tax Treatment Confirm if upfront, tax exempt, or apportioned. NO U…" at bounding box center [581, 97] width 628 height 29
click at [857, 97] on button "Add Message" at bounding box center [862, 98] width 66 height 14
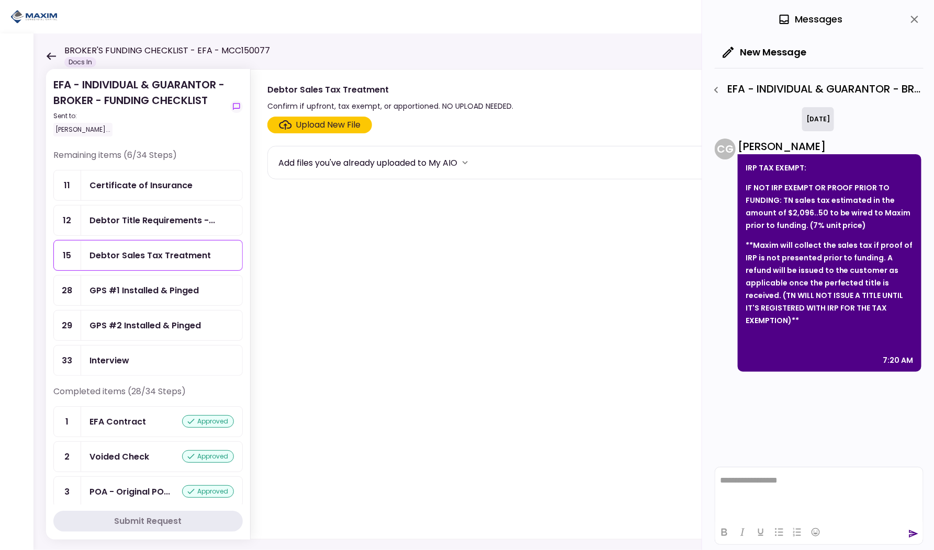
click at [741, 492] on html "**********" at bounding box center [819, 480] width 208 height 26
click at [915, 536] on icon "send" at bounding box center [913, 535] width 9 height 8
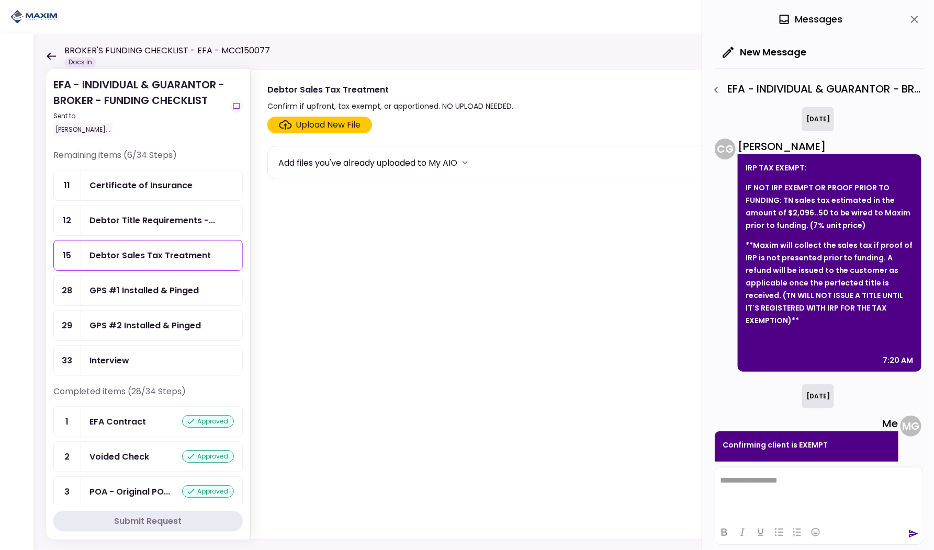
scroll to position [18, 0]
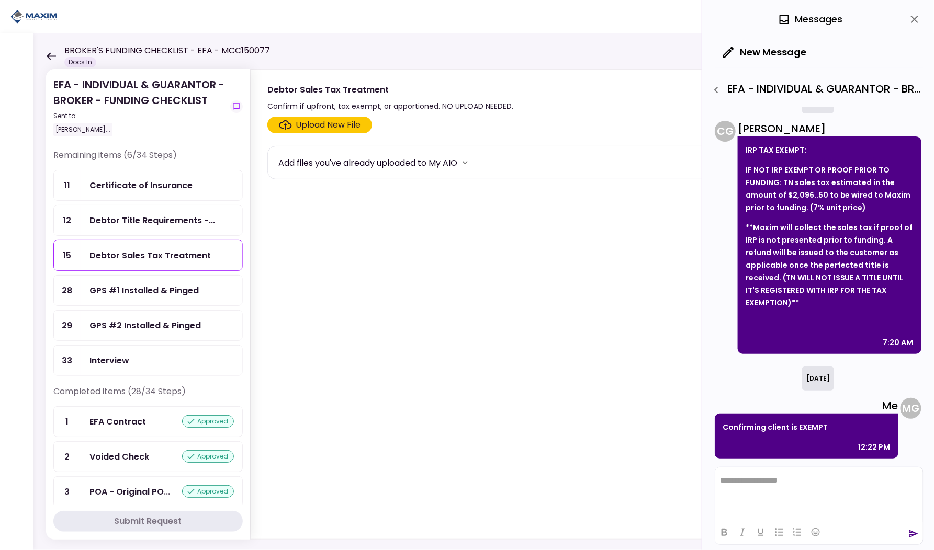
click at [914, 22] on icon "close" at bounding box center [914, 19] width 13 height 13
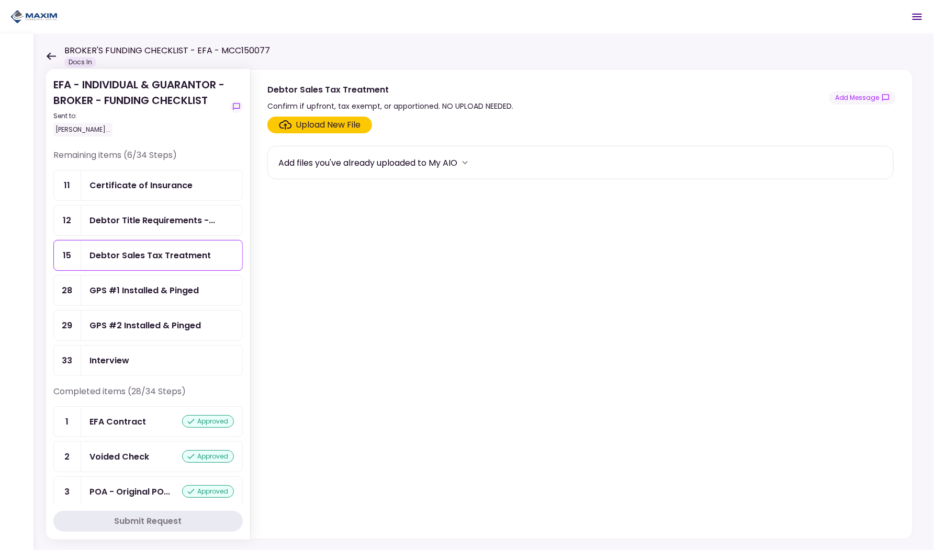
click at [118, 221] on div "Debtor Title Requirements -..." at bounding box center [152, 220] width 126 height 13
click at [130, 186] on div "Certificate of Insurance" at bounding box center [140, 185] width 103 height 13
click at [47, 57] on icon at bounding box center [51, 56] width 10 height 8
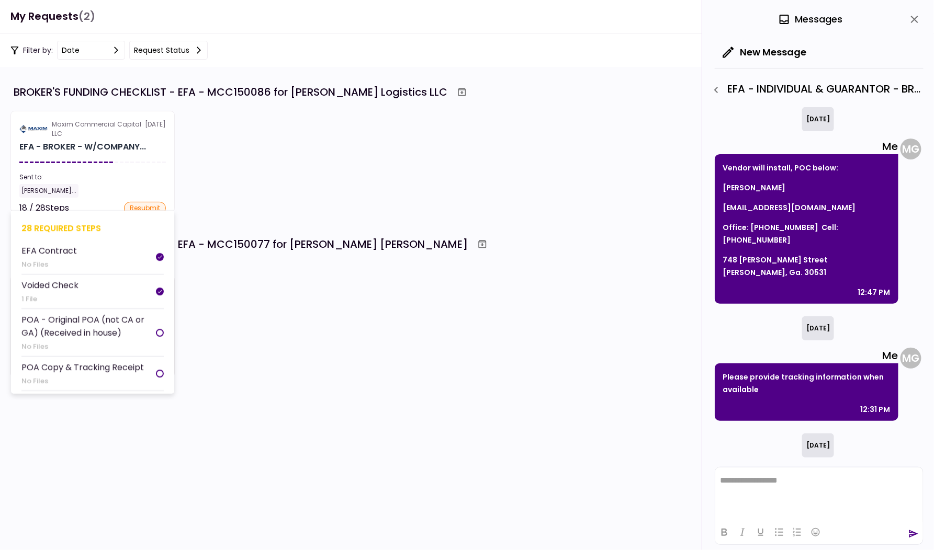
scroll to position [42, 0]
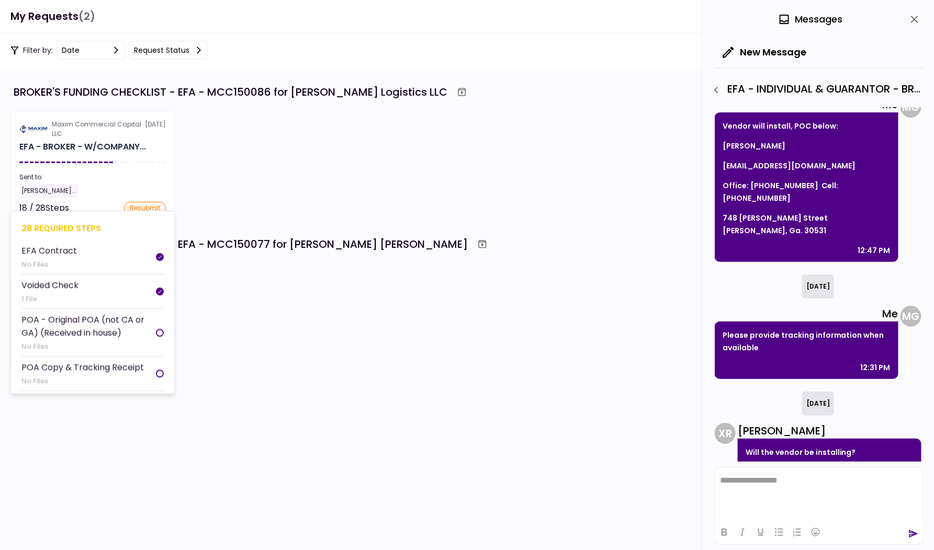
click at [115, 189] on div "[PERSON_NAME]..." at bounding box center [92, 191] width 147 height 14
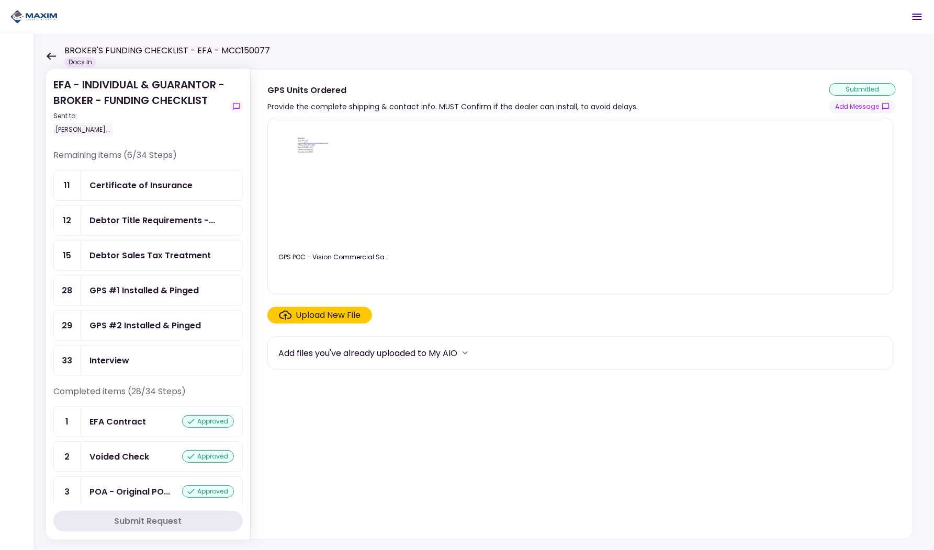
click at [51, 59] on icon at bounding box center [51, 56] width 10 height 8
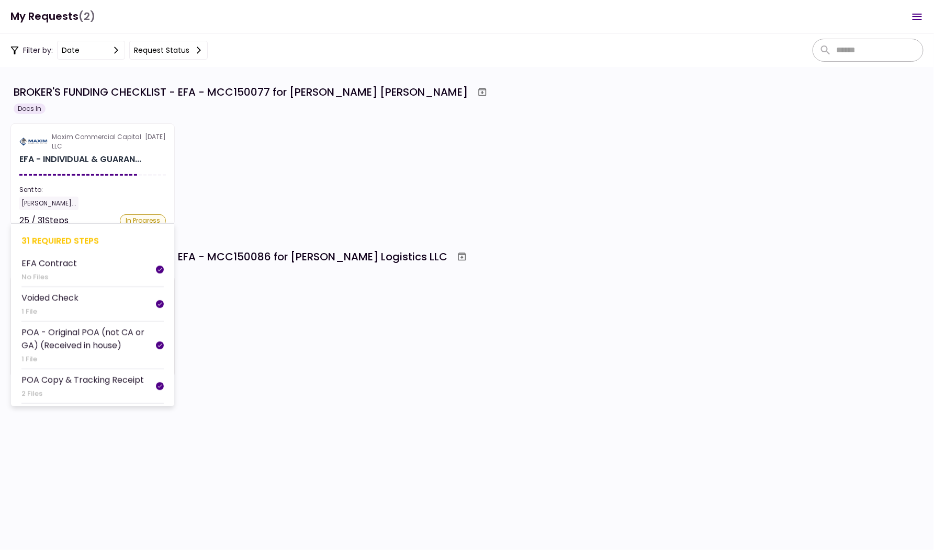
click at [104, 169] on section "Maxim Commercial Capital LLC [DATE] EFA - INDIVIDUAL & GUARAN... Sent to: [PERS…" at bounding box center [92, 174] width 164 height 102
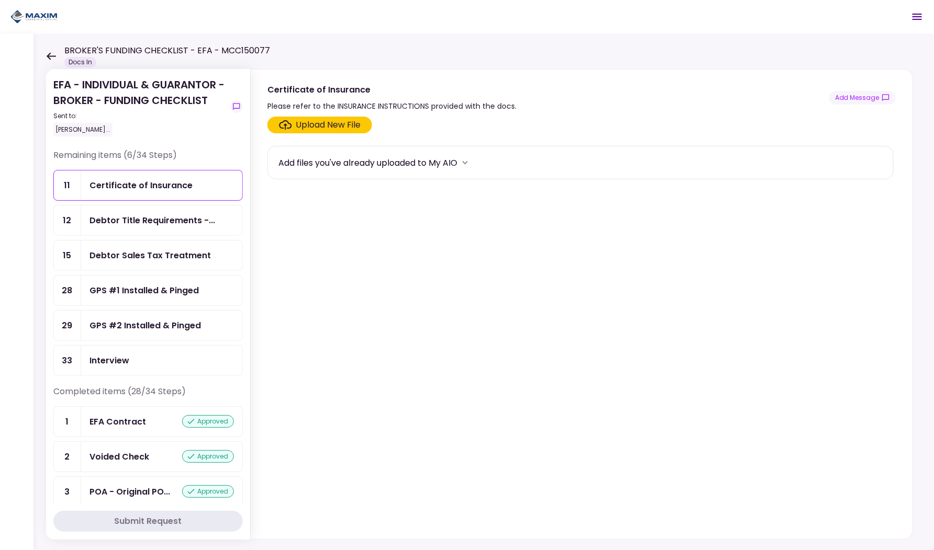
click at [50, 54] on icon at bounding box center [51, 56] width 10 height 8
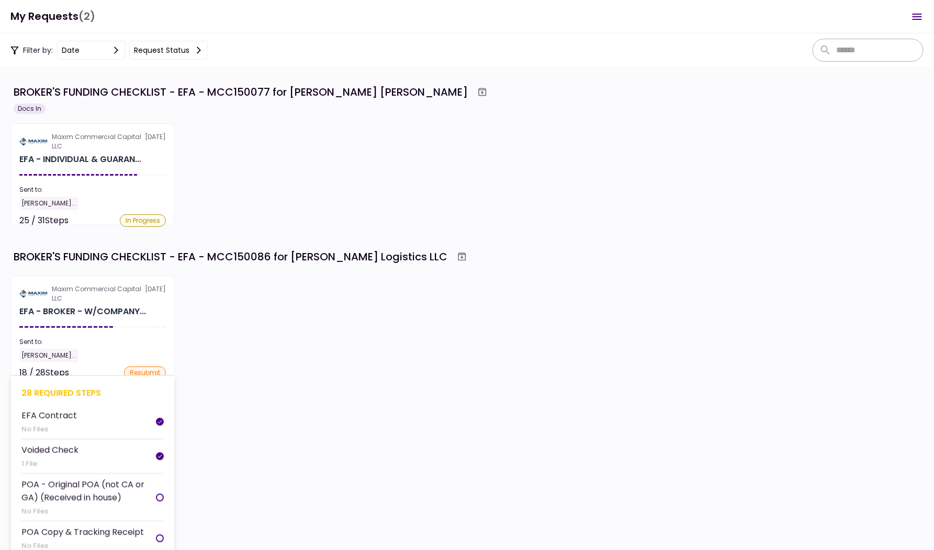
click at [114, 334] on section "Maxim Commercial Capital LLC [DATE] EFA - BROKER - W/COMPANY... Sent to: [PERSO…" at bounding box center [92, 327] width 164 height 102
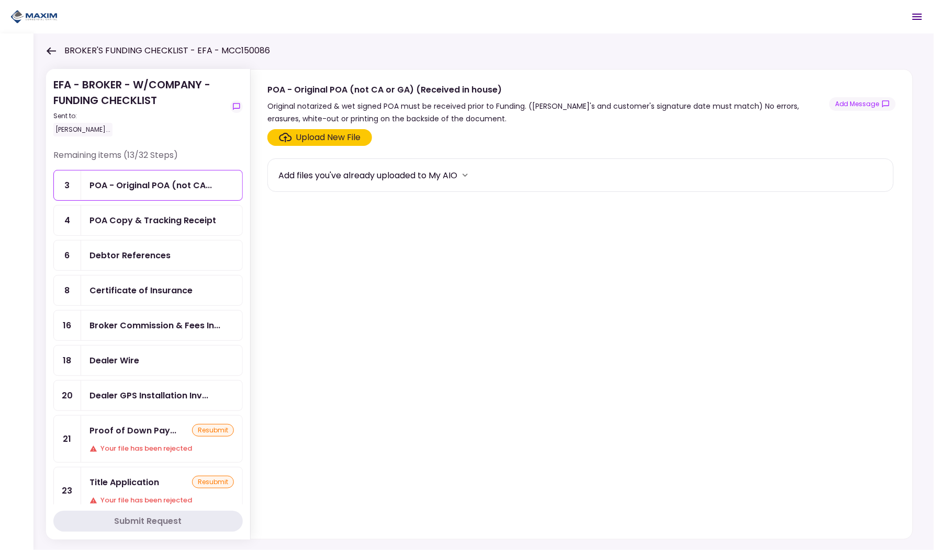
click at [144, 260] on div "Debtor References" at bounding box center [161, 256] width 161 height 30
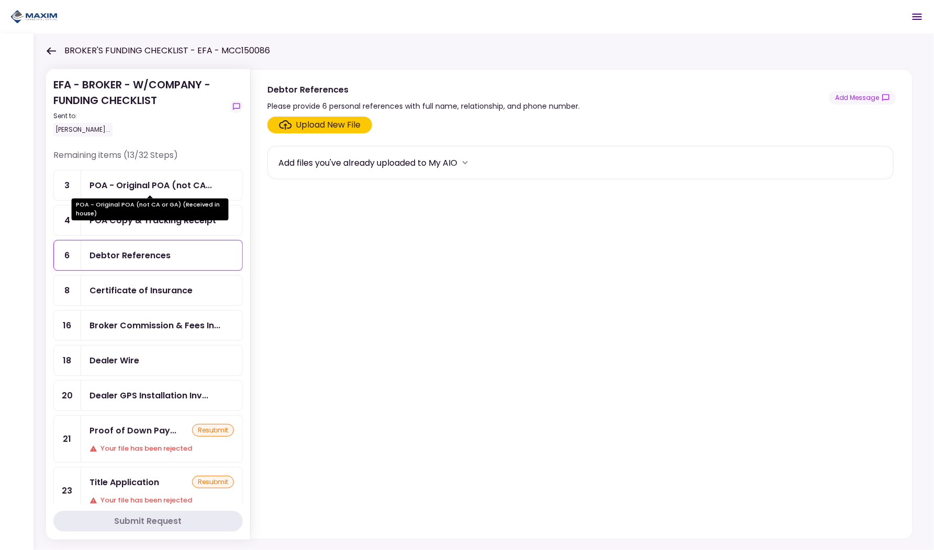
click at [122, 186] on div "POA - Original POA (not CA..." at bounding box center [150, 185] width 122 height 13
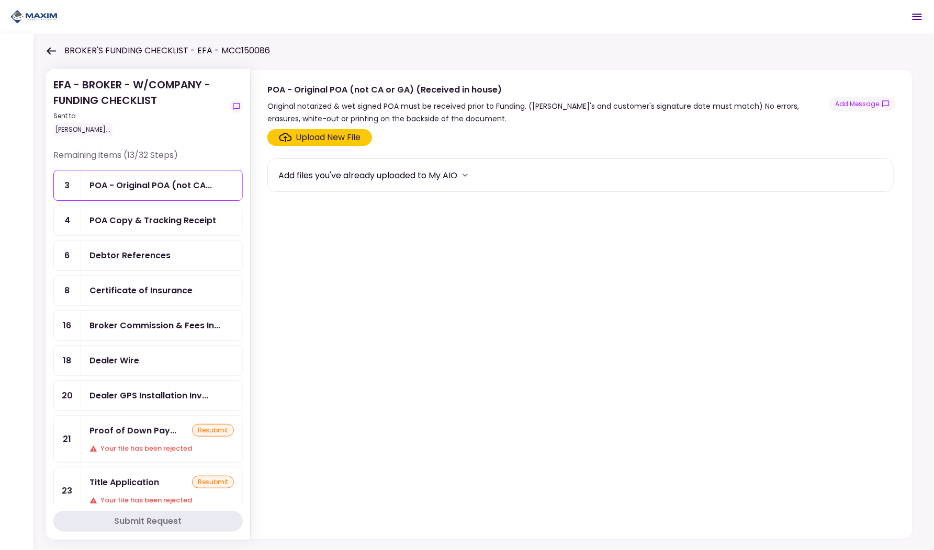
click at [127, 221] on div "POA Copy & Tracking Receipt" at bounding box center [152, 220] width 127 height 13
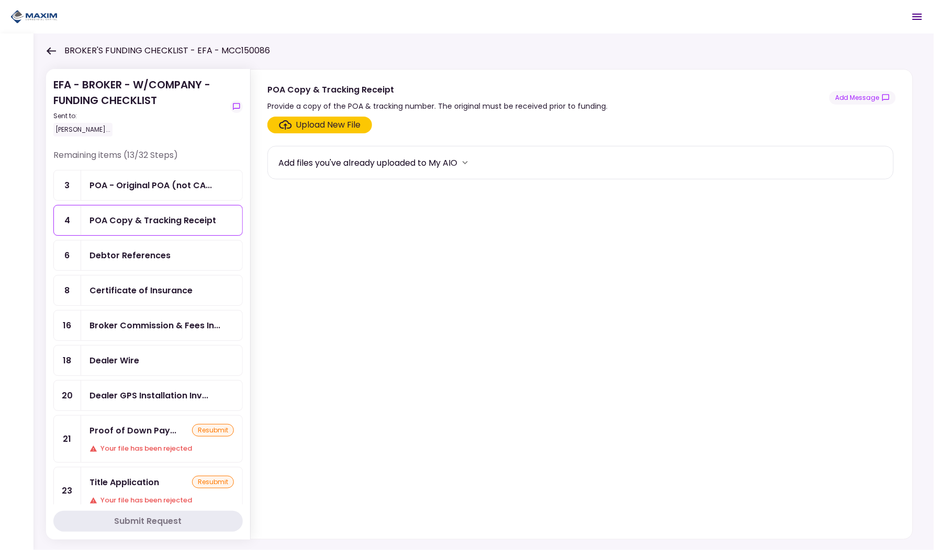
click at [131, 254] on div "Debtor References" at bounding box center [129, 255] width 81 height 13
click at [332, 120] on div "Upload New File" at bounding box center [328, 125] width 65 height 13
click at [0, 0] on input "Upload New File" at bounding box center [0, 0] width 0 height 0
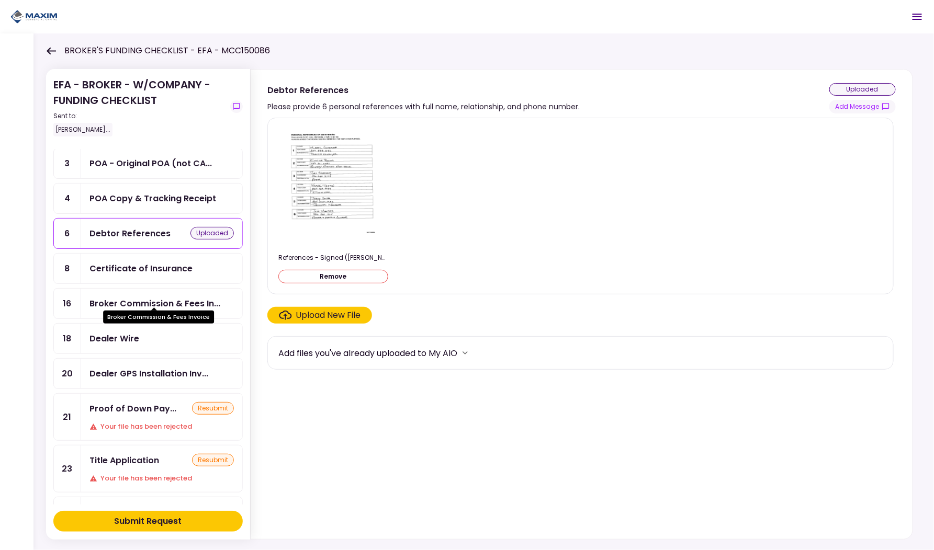
scroll to position [24, 0]
click at [132, 302] on div "Broker Commission & Fees In..." at bounding box center [154, 302] width 131 height 13
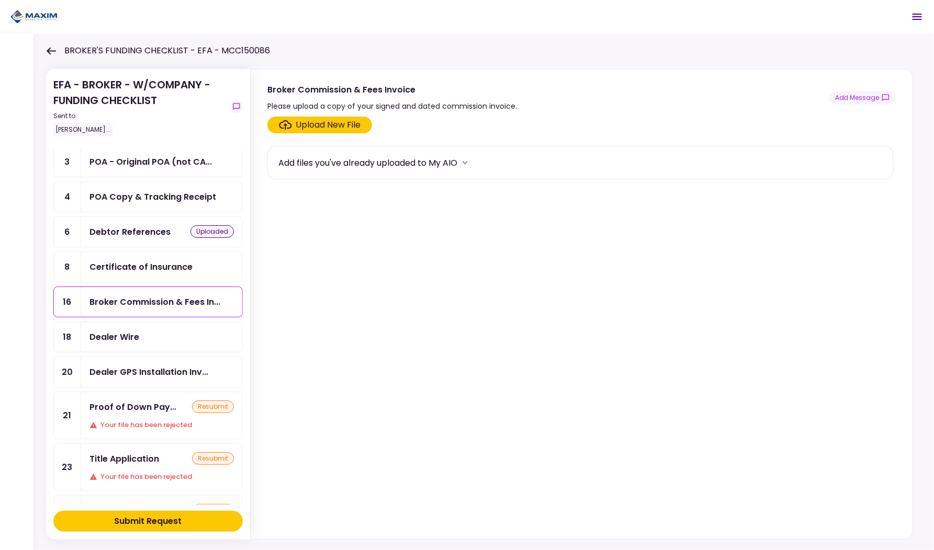
click at [344, 124] on div "Upload New File" at bounding box center [328, 125] width 65 height 13
click at [0, 0] on input "Upload New File" at bounding box center [0, 0] width 0 height 0
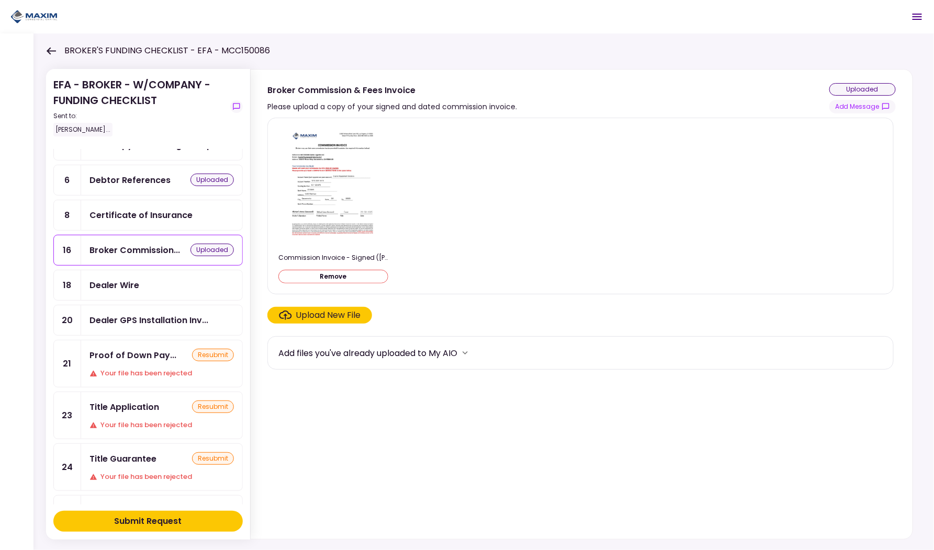
scroll to position [84, 0]
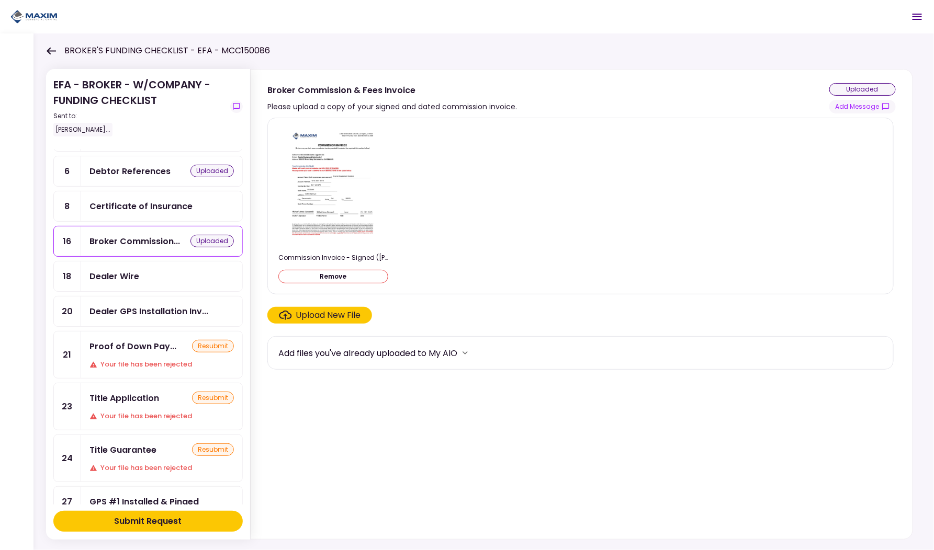
click at [123, 270] on div "Dealer Wire" at bounding box center [114, 276] width 50 height 13
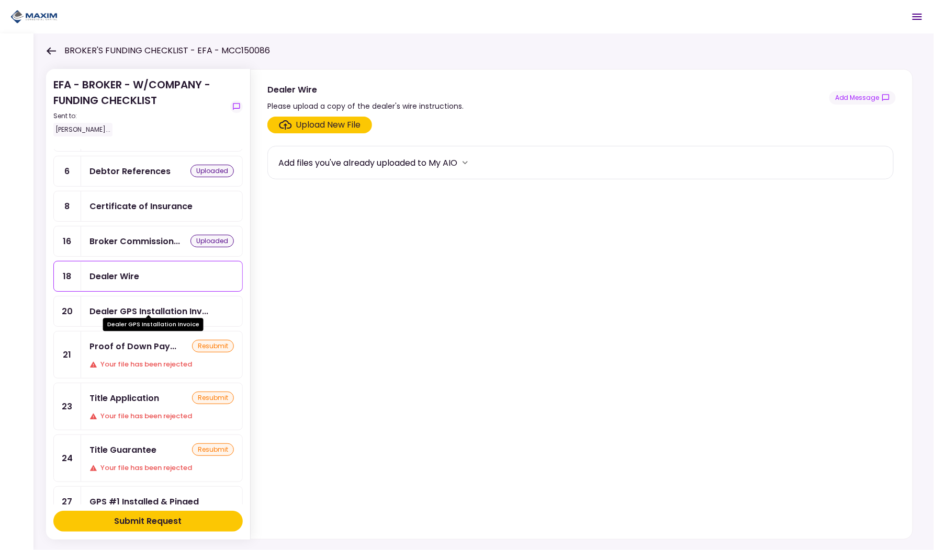
click at [128, 308] on div "Dealer GPS Installation Inv..." at bounding box center [148, 311] width 119 height 13
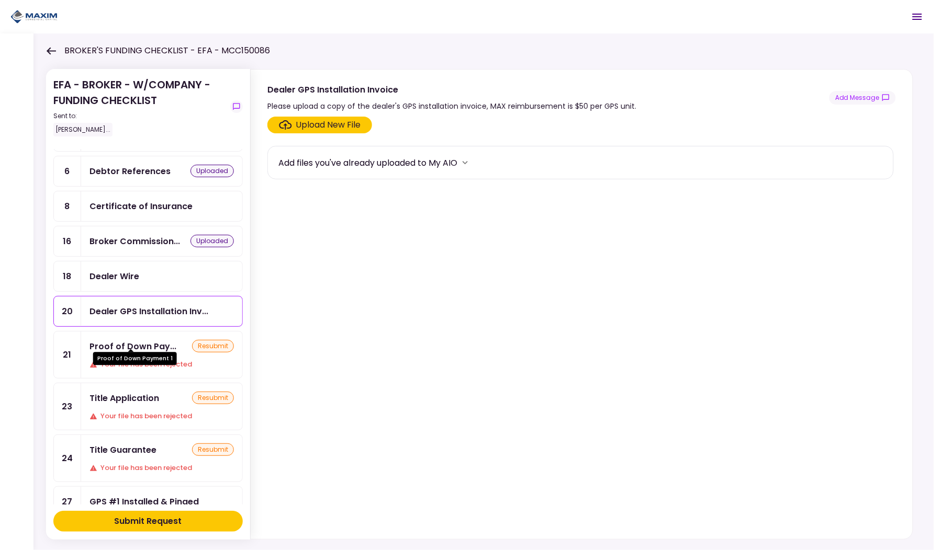
click at [134, 342] on div "Proof of Down Pay..." at bounding box center [132, 346] width 87 height 13
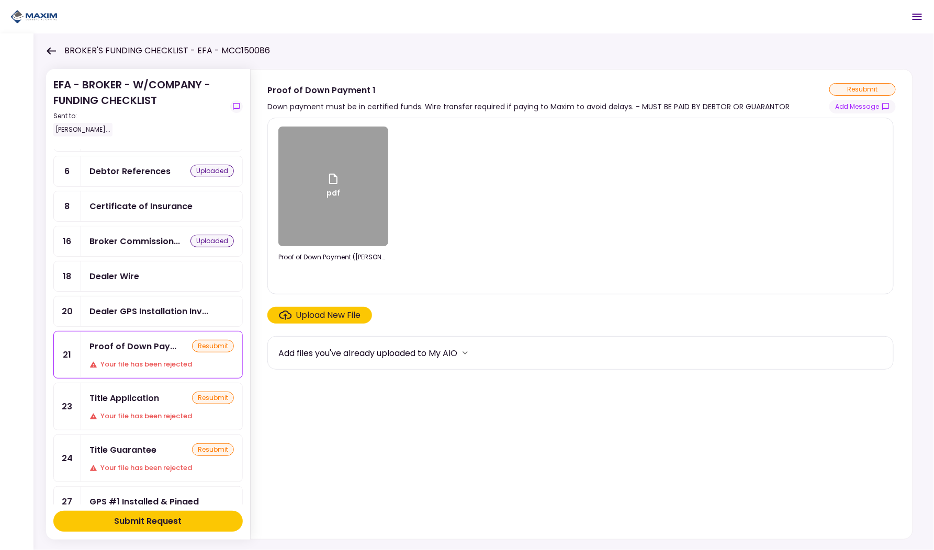
click at [308, 319] on div "Upload New File" at bounding box center [328, 315] width 65 height 13
click at [0, 0] on input "Upload New File" at bounding box center [0, 0] width 0 height 0
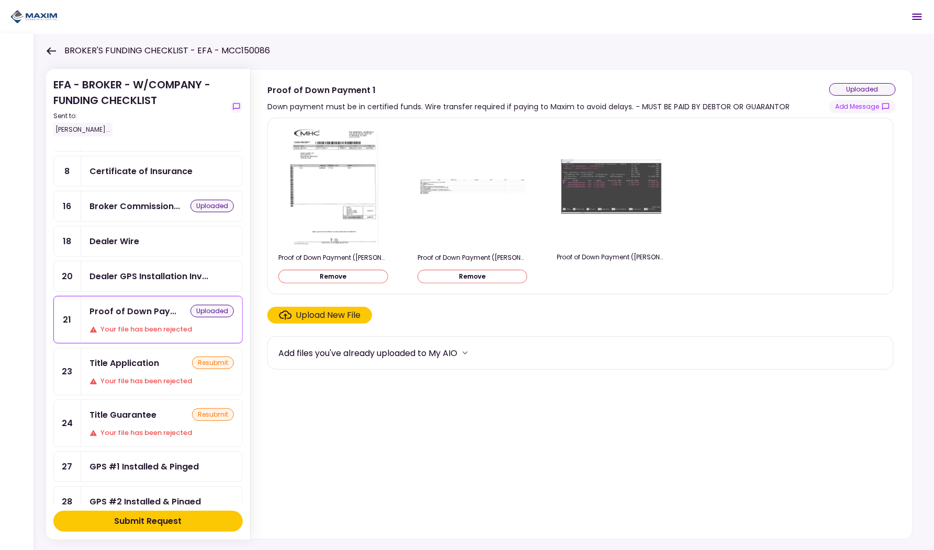
scroll to position [121, 0]
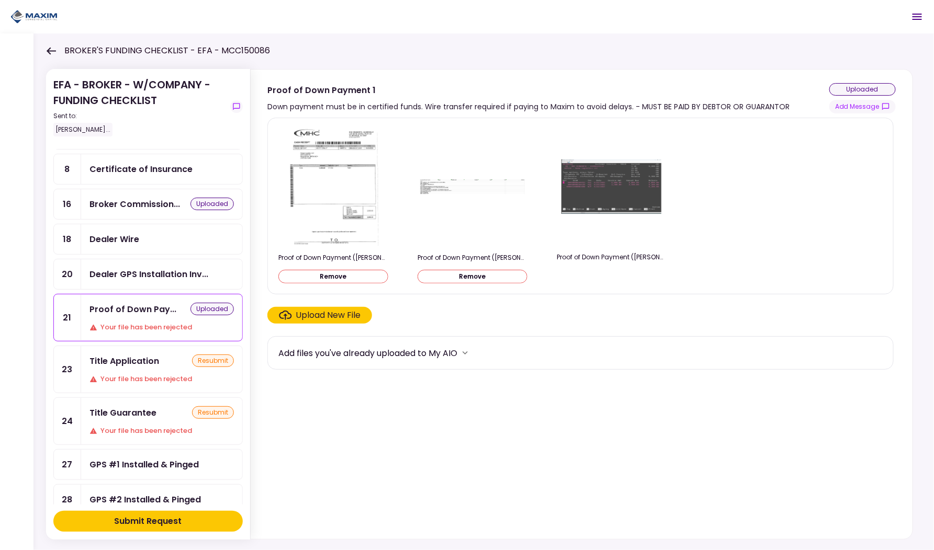
click at [140, 356] on div "Title Application" at bounding box center [124, 361] width 70 height 13
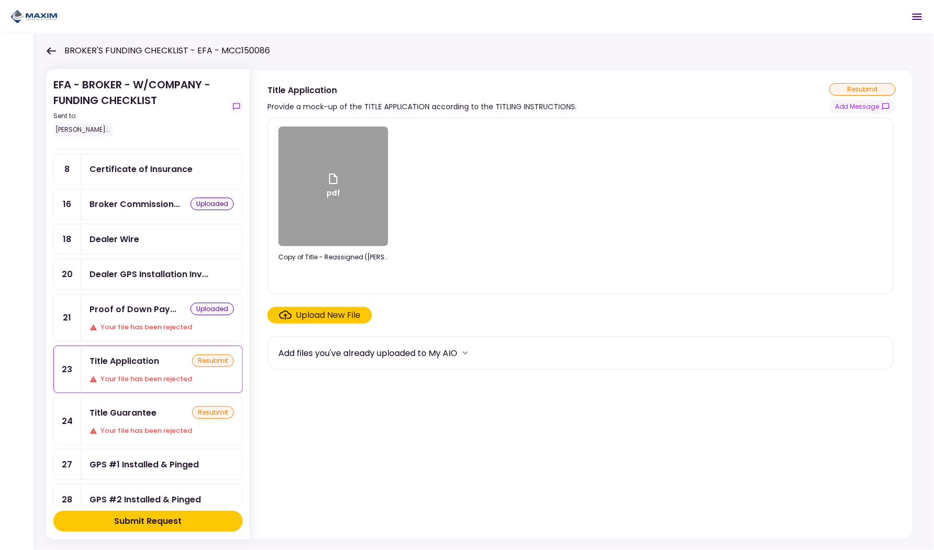
click at [347, 310] on div "Upload New File" at bounding box center [328, 315] width 65 height 13
click at [0, 0] on input "Upload New File" at bounding box center [0, 0] width 0 height 0
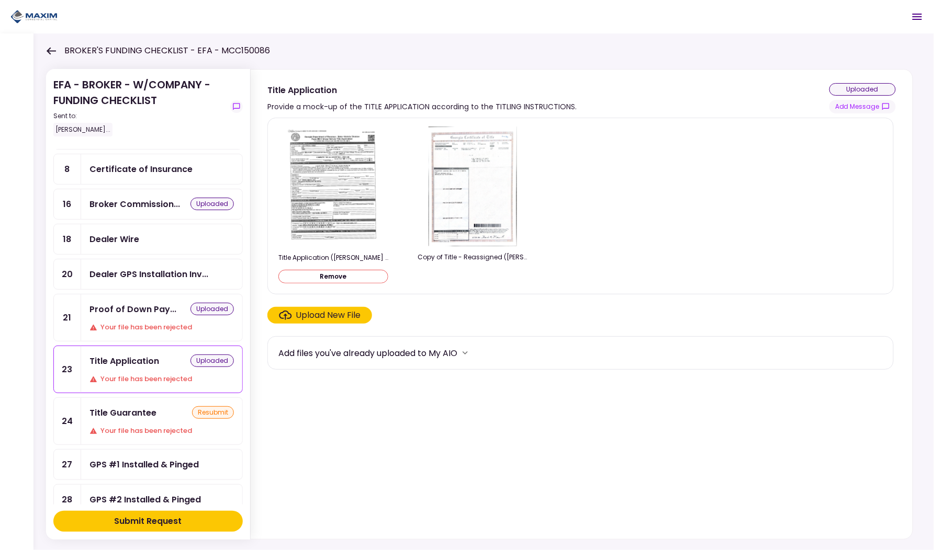
scroll to position [193, 0]
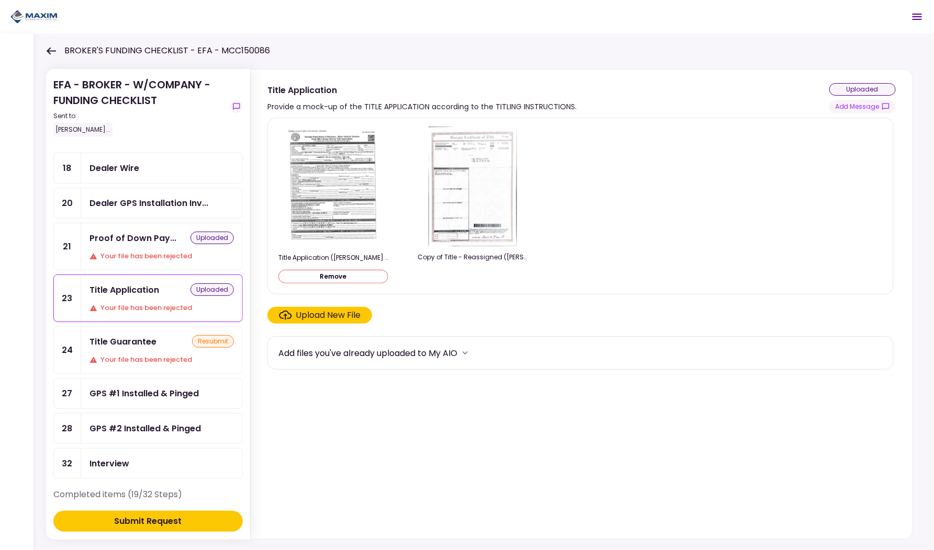
click at [138, 339] on div "Title Guarantee resubmit Your file has been rejected" at bounding box center [161, 350] width 161 height 47
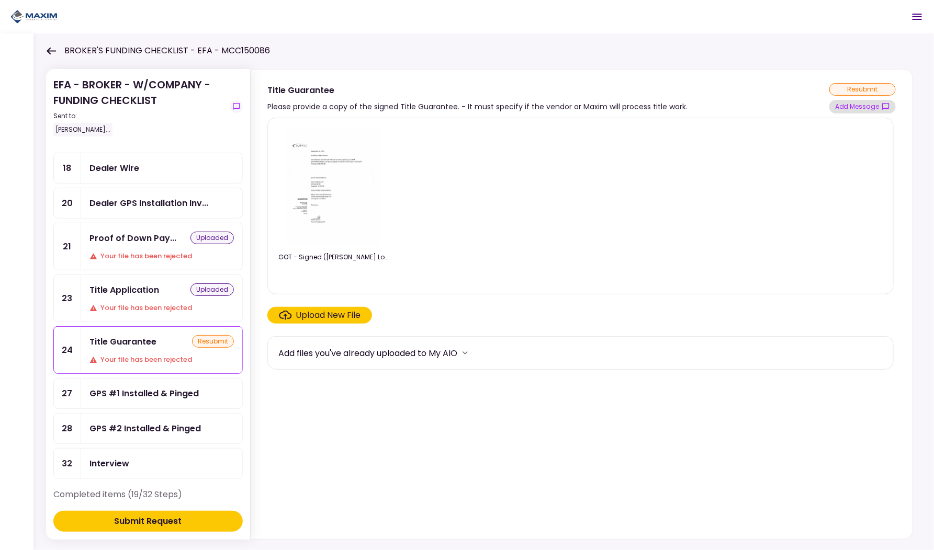
click at [871, 105] on button "Add Message" at bounding box center [862, 107] width 66 height 14
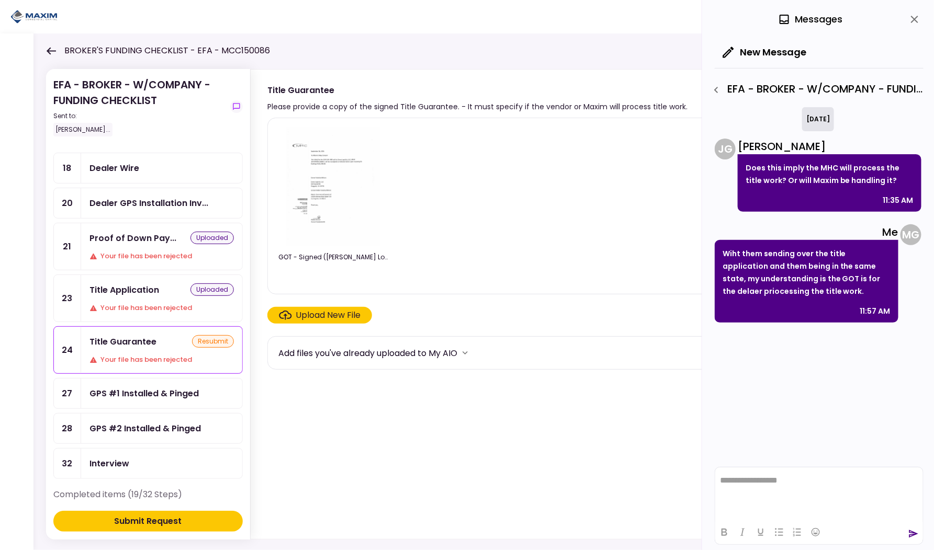
click at [915, 17] on icon "close" at bounding box center [914, 19] width 13 height 13
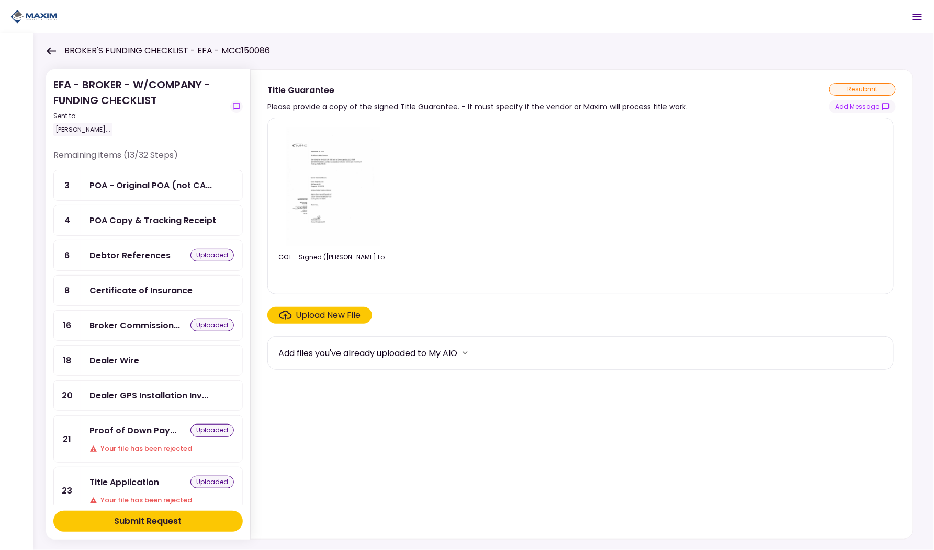
scroll to position [6, 0]
